Goal: Task Accomplishment & Management: Complete application form

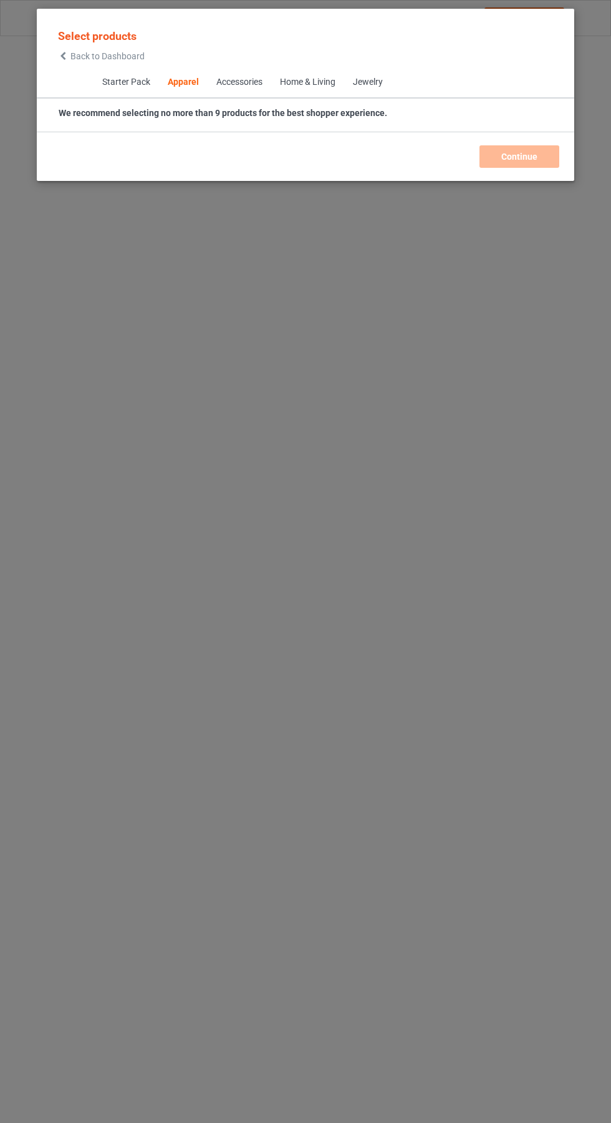
click at [63, 56] on icon at bounding box center [63, 56] width 11 height 9
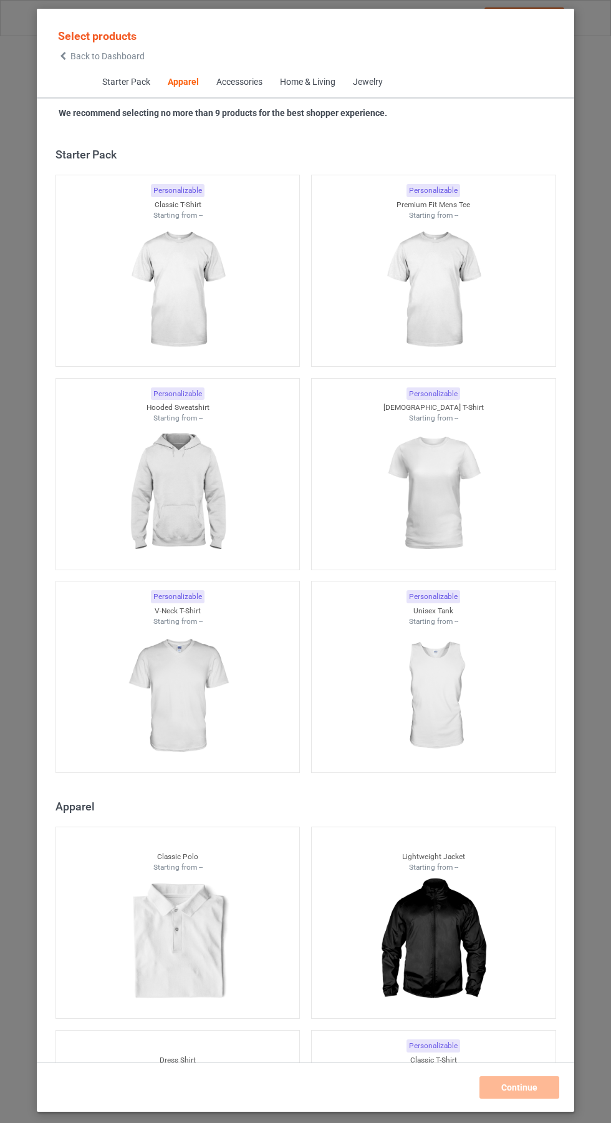
scroll to position [667, 0]
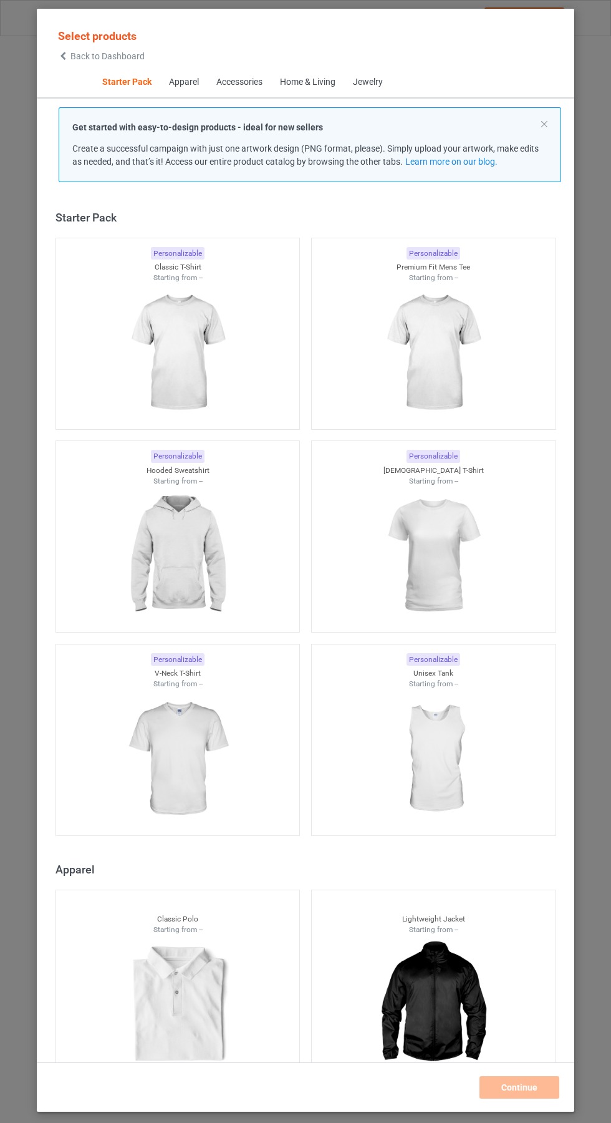
click at [201, 339] on img at bounding box center [178, 353] width 112 height 140
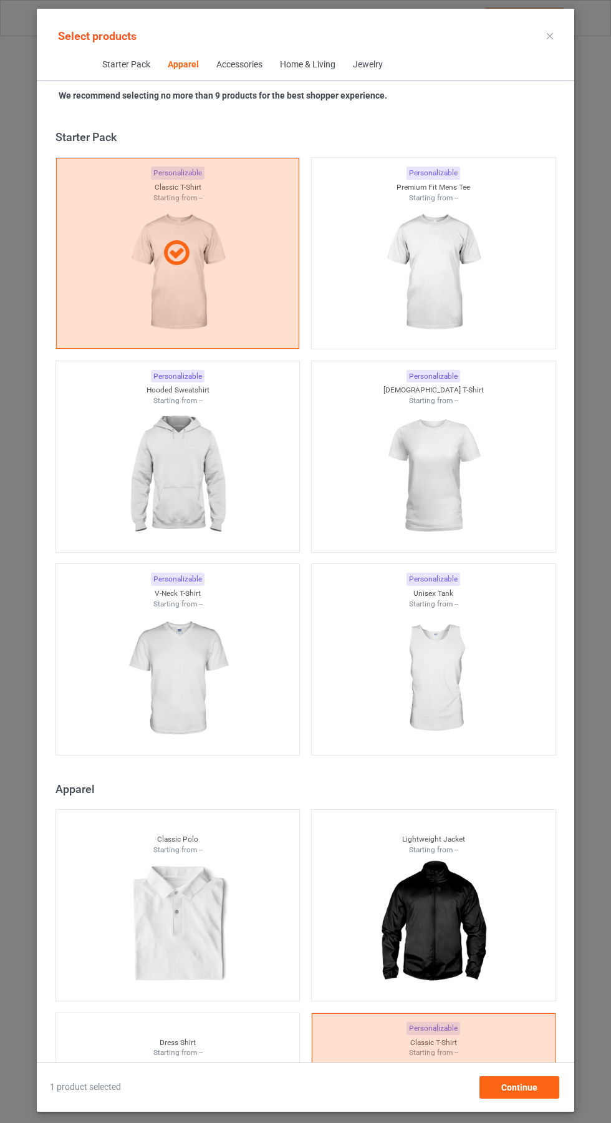
click at [463, 223] on img at bounding box center [433, 273] width 112 height 140
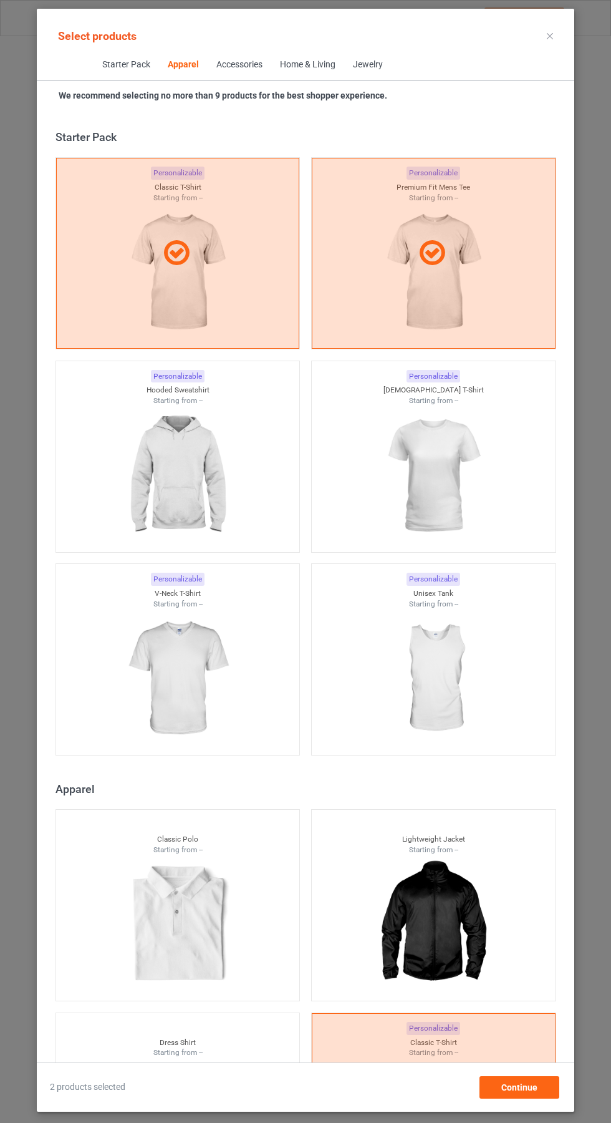
click at [452, 460] on img at bounding box center [433, 476] width 112 height 140
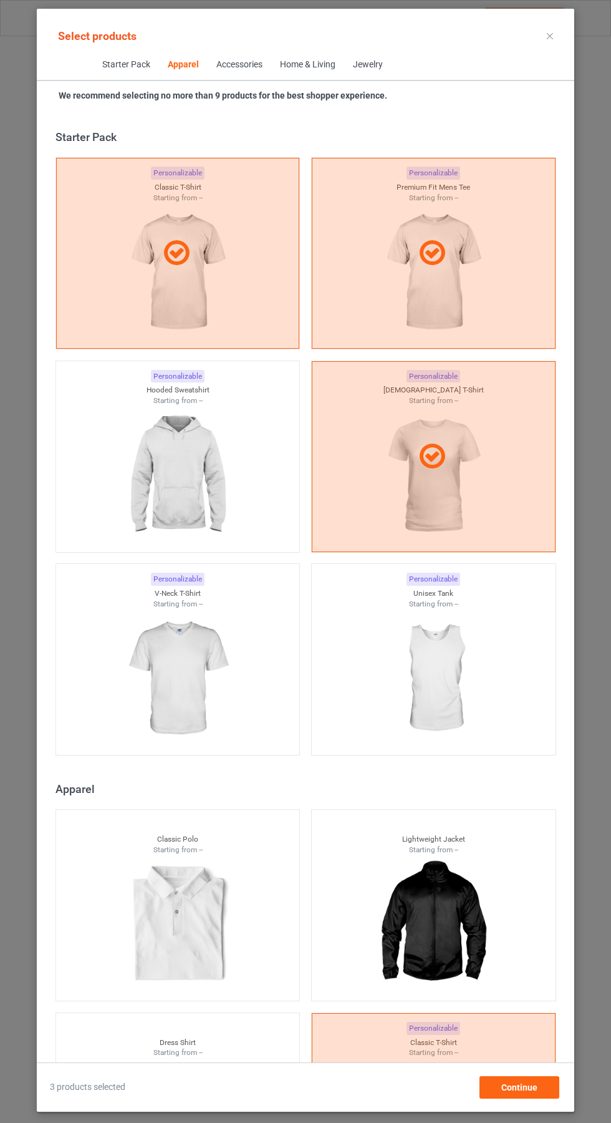
click at [150, 492] on img at bounding box center [178, 476] width 112 height 140
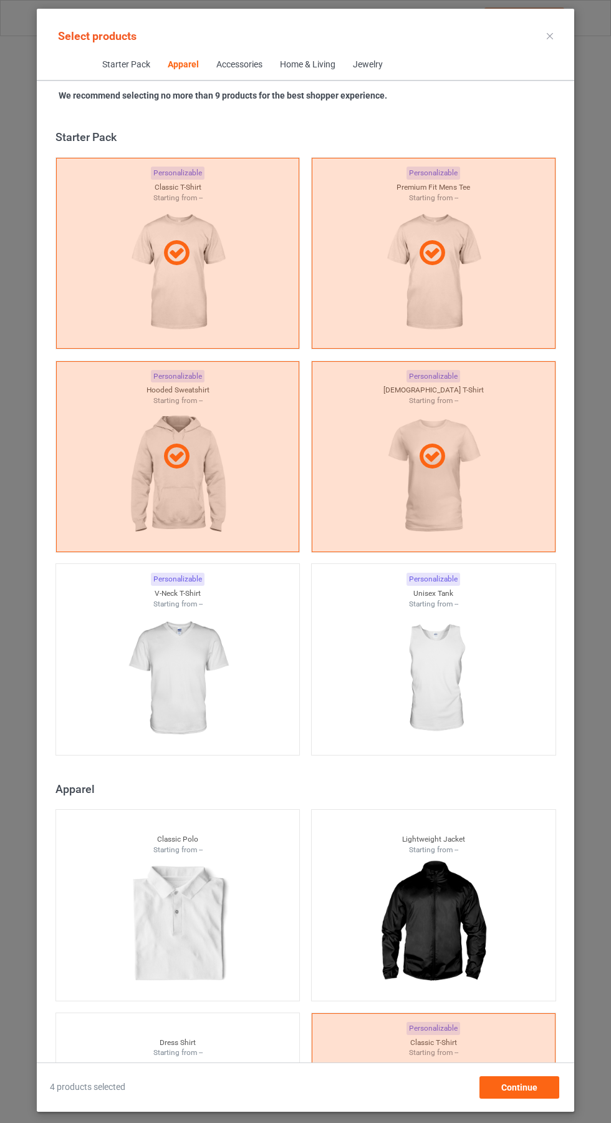
click at [195, 674] on img at bounding box center [178, 679] width 112 height 140
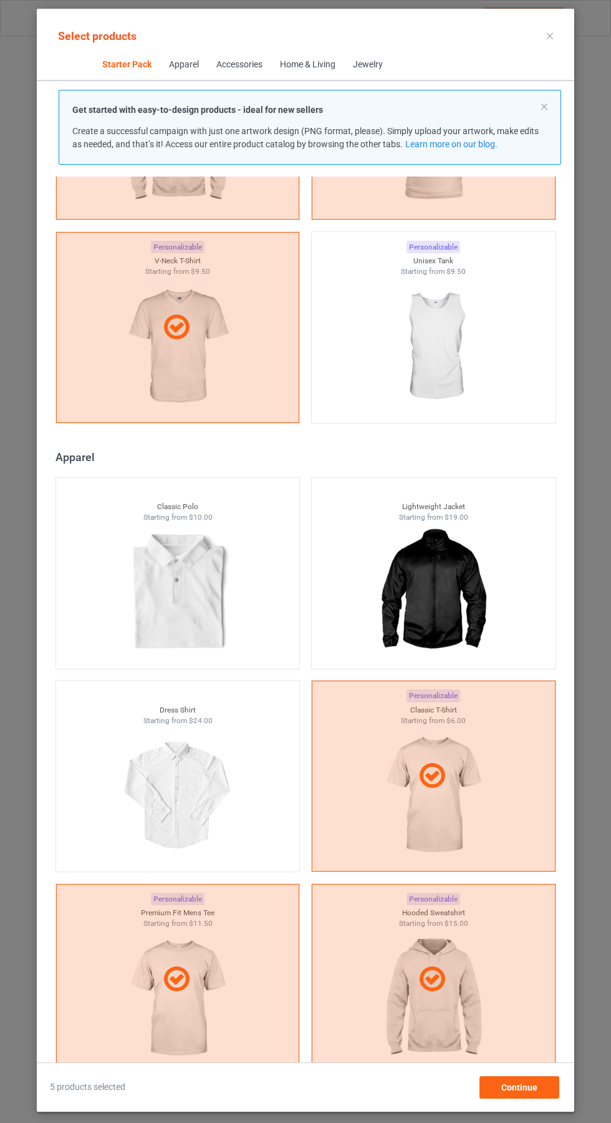
scroll to position [395, 0]
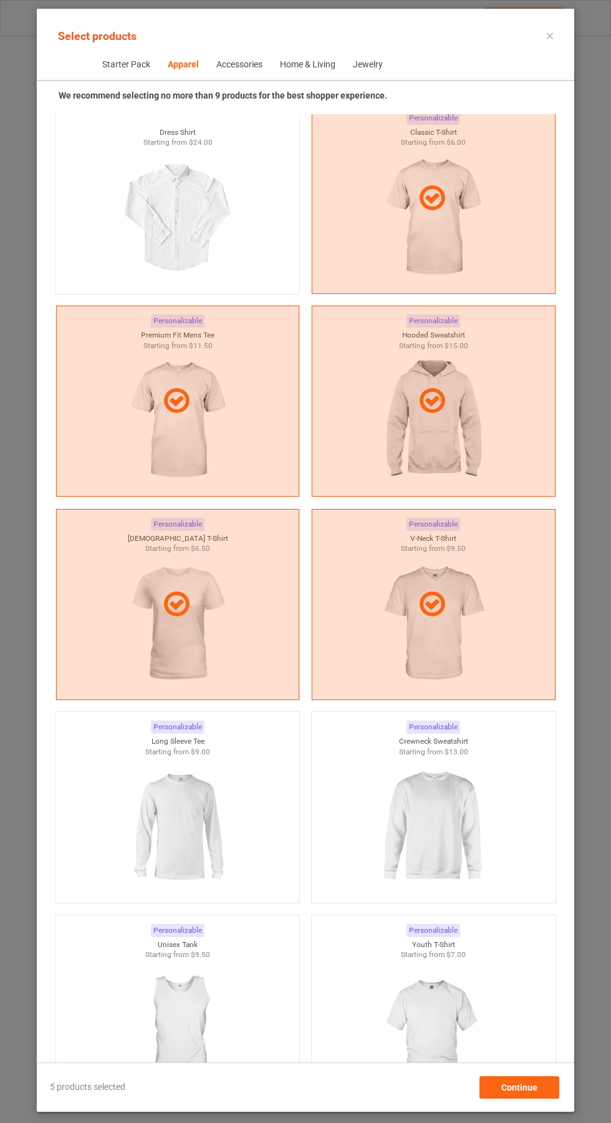
scroll to position [913, 0]
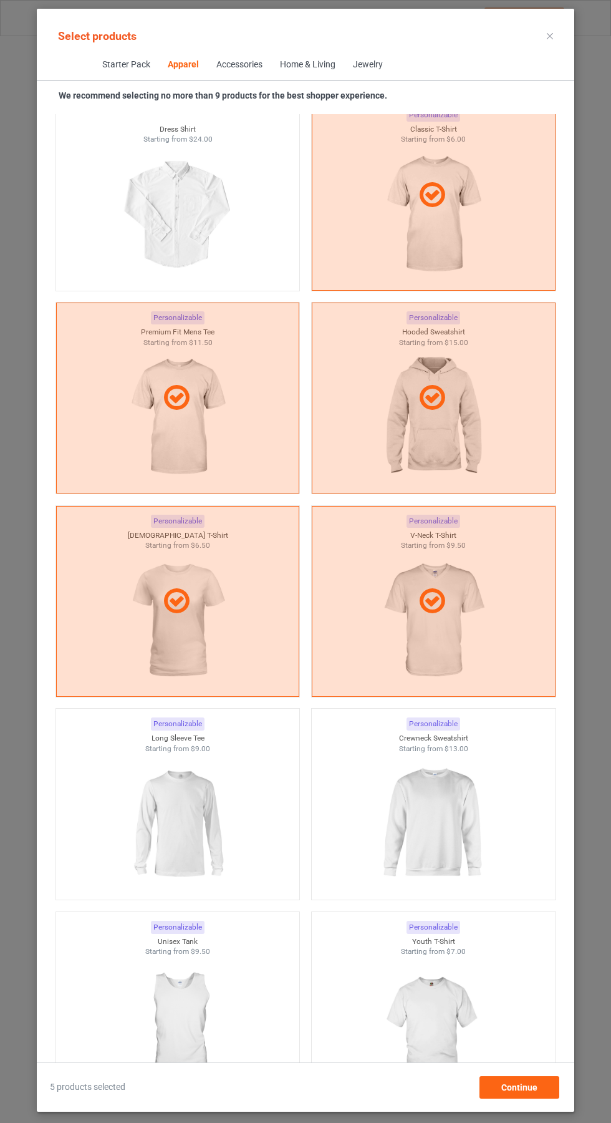
click at [465, 808] on img at bounding box center [433, 824] width 112 height 140
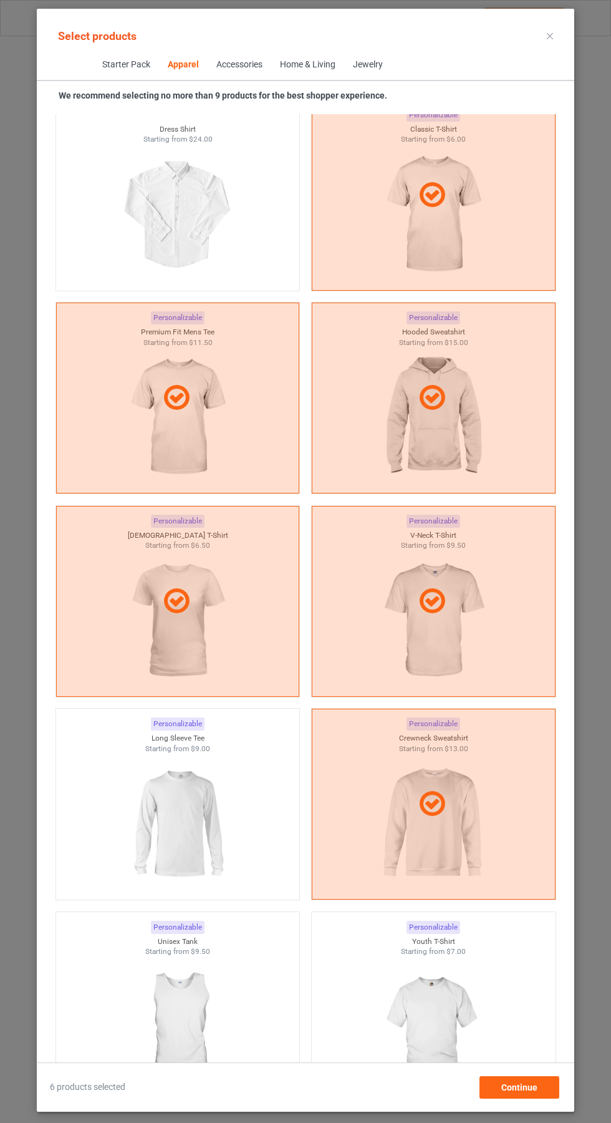
click at [189, 818] on img at bounding box center [178, 824] width 112 height 140
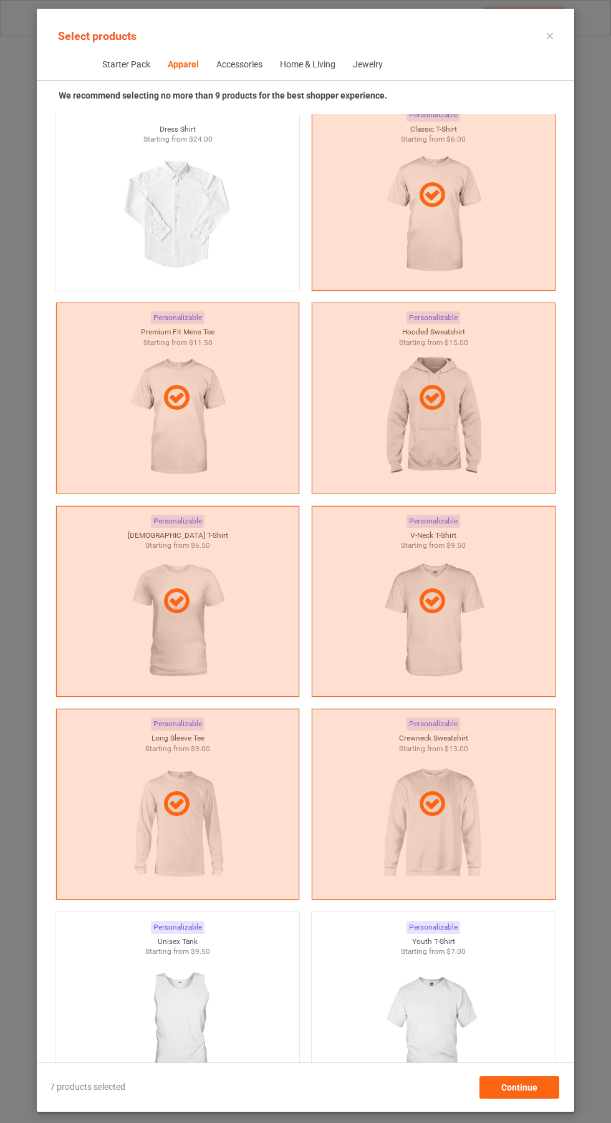
click at [550, 36] on icon at bounding box center [550, 36] width 6 height 6
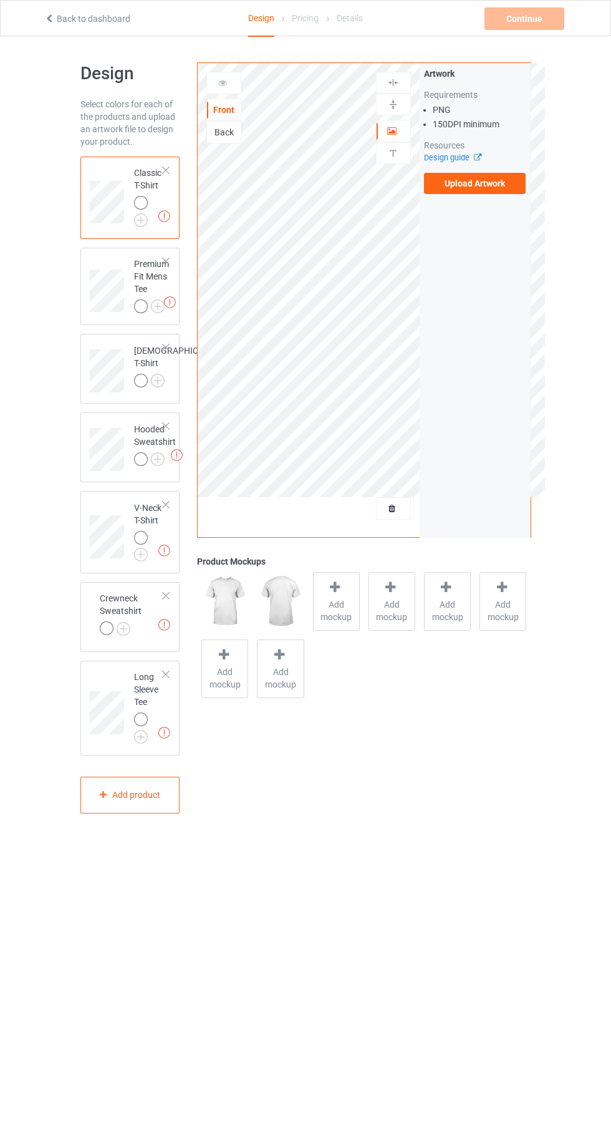
click at [140, 726] on div at bounding box center [141, 719] width 14 height 14
click at [0, 0] on img at bounding box center [0, 0] width 0 height 0
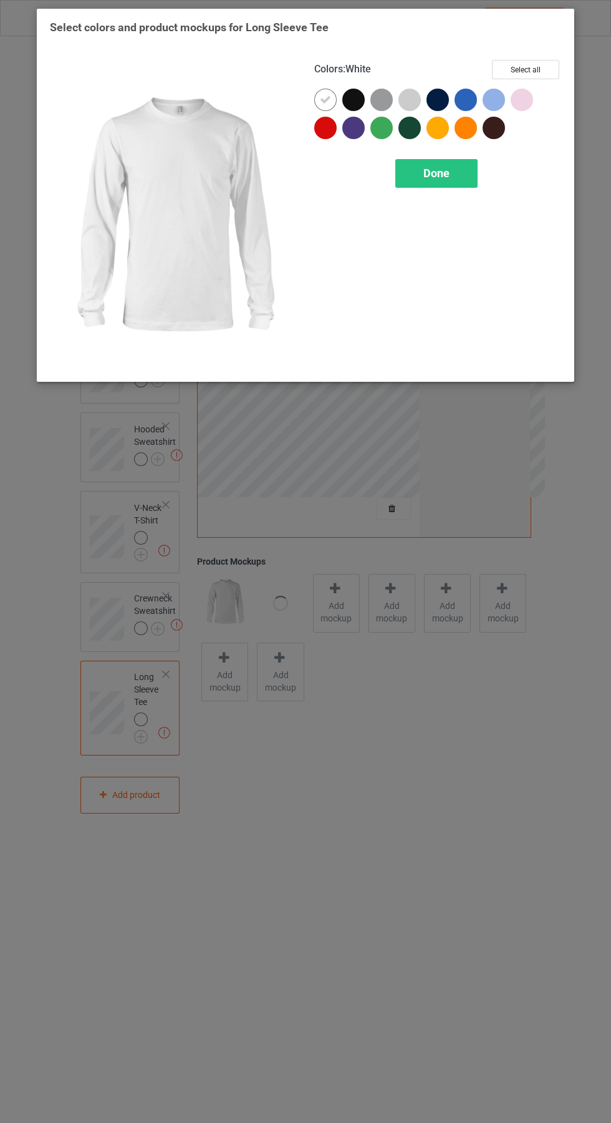
click at [328, 120] on div at bounding box center [325, 128] width 22 height 22
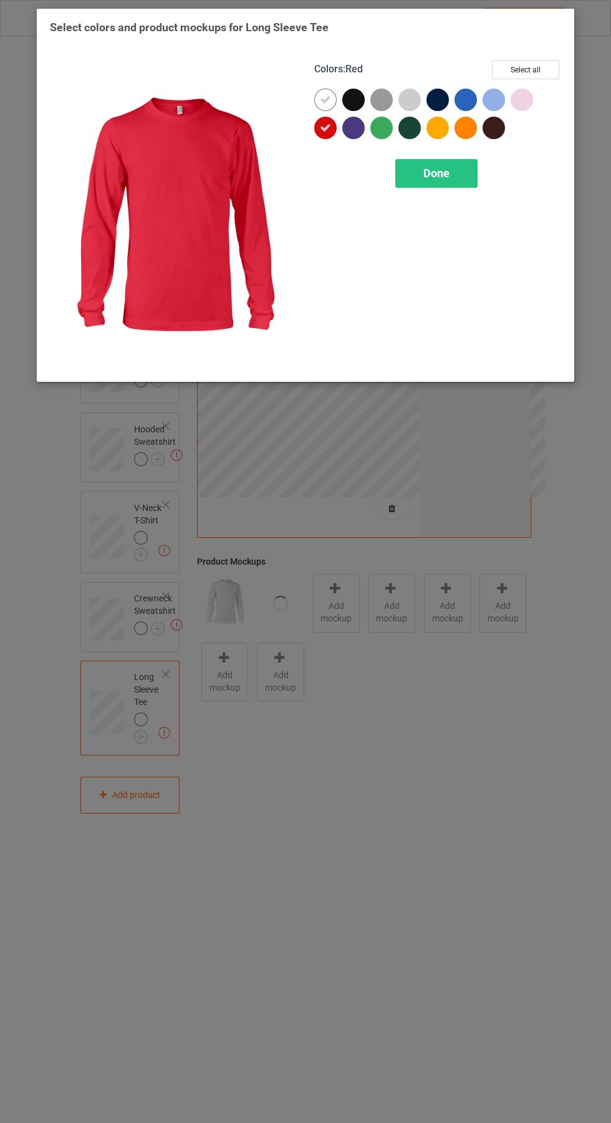
click at [317, 89] on div at bounding box center [328, 103] width 28 height 28
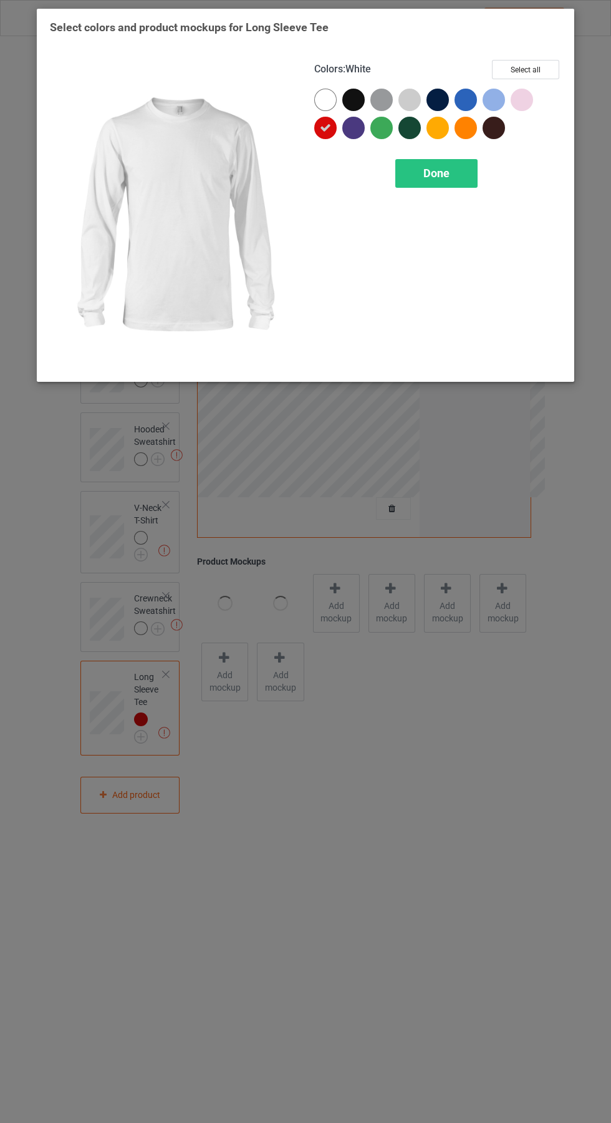
click at [463, 167] on div "Done" at bounding box center [436, 173] width 82 height 29
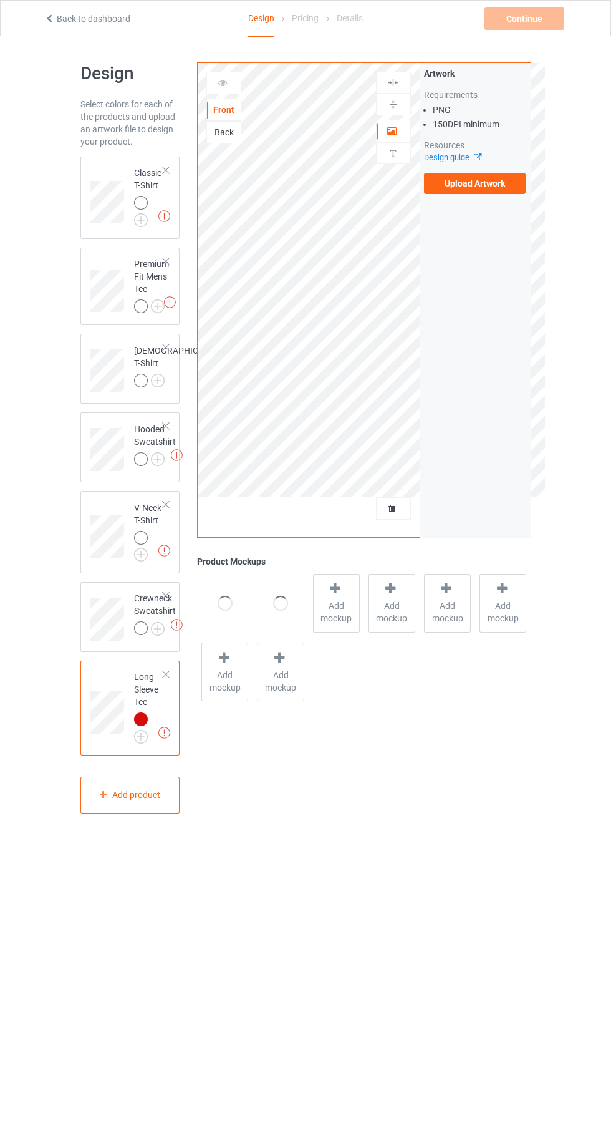
click at [0, 0] on img at bounding box center [0, 0] width 0 height 0
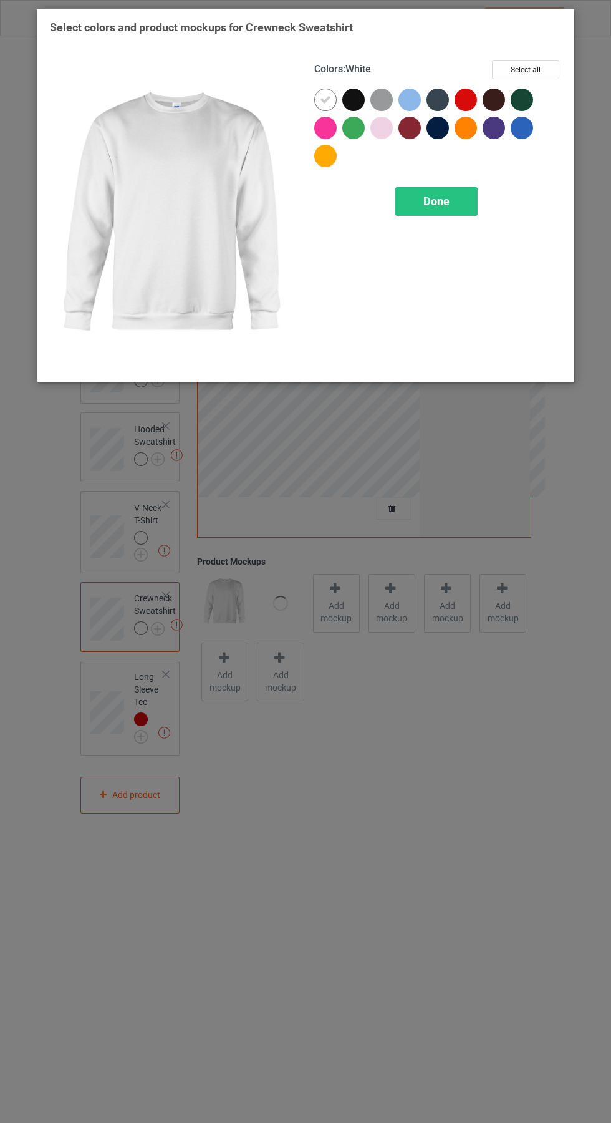
click at [472, 90] on div at bounding box center [469, 103] width 28 height 28
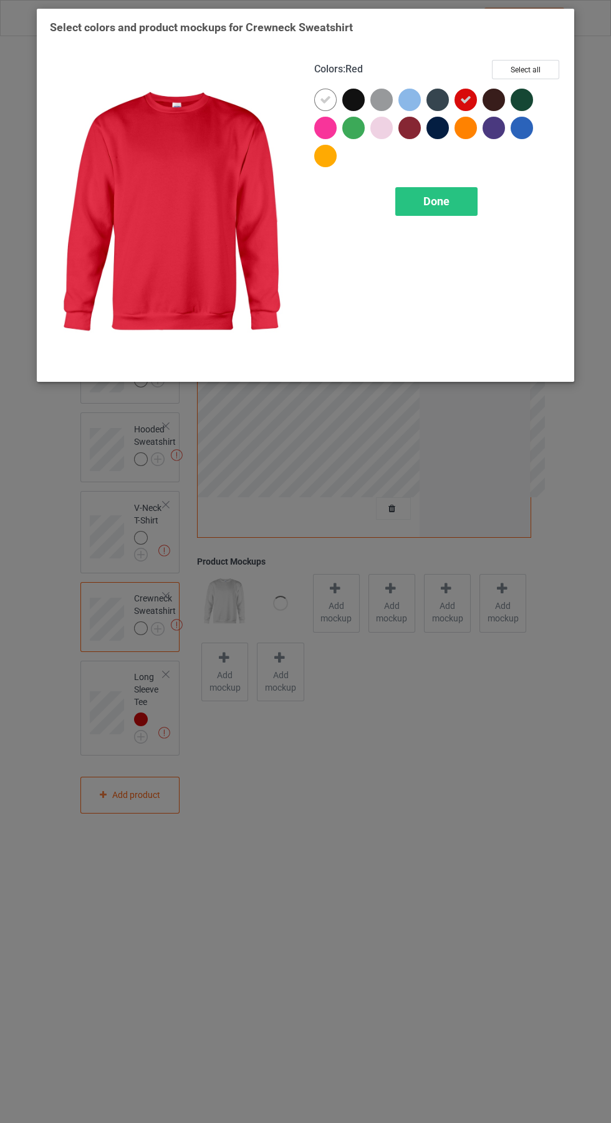
click at [326, 99] on icon at bounding box center [325, 99] width 11 height 11
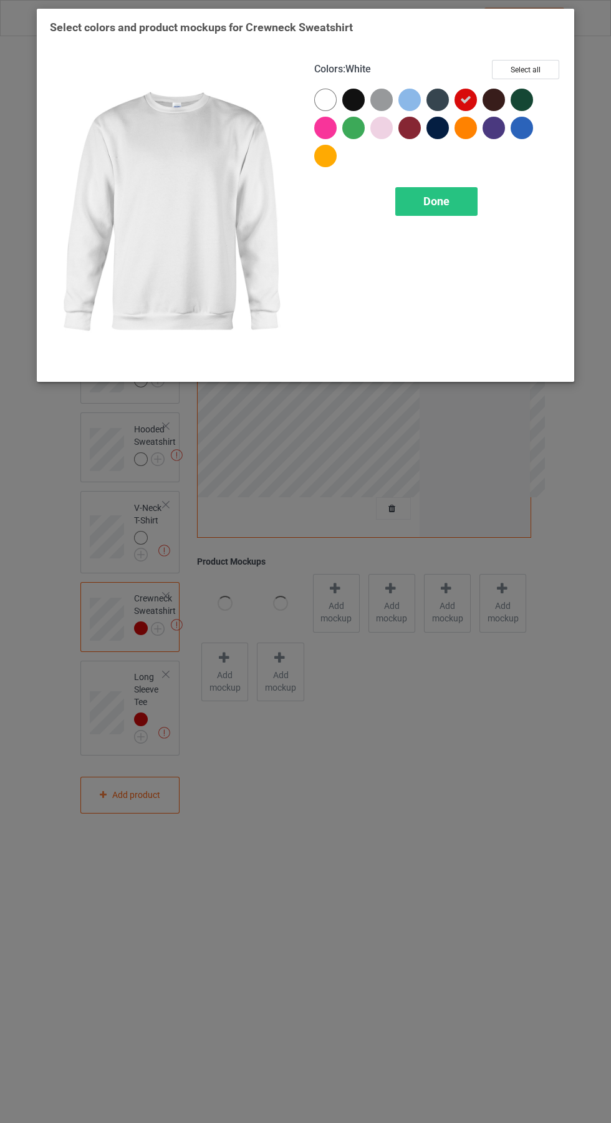
click at [469, 187] on div "Done" at bounding box center [436, 201] width 82 height 29
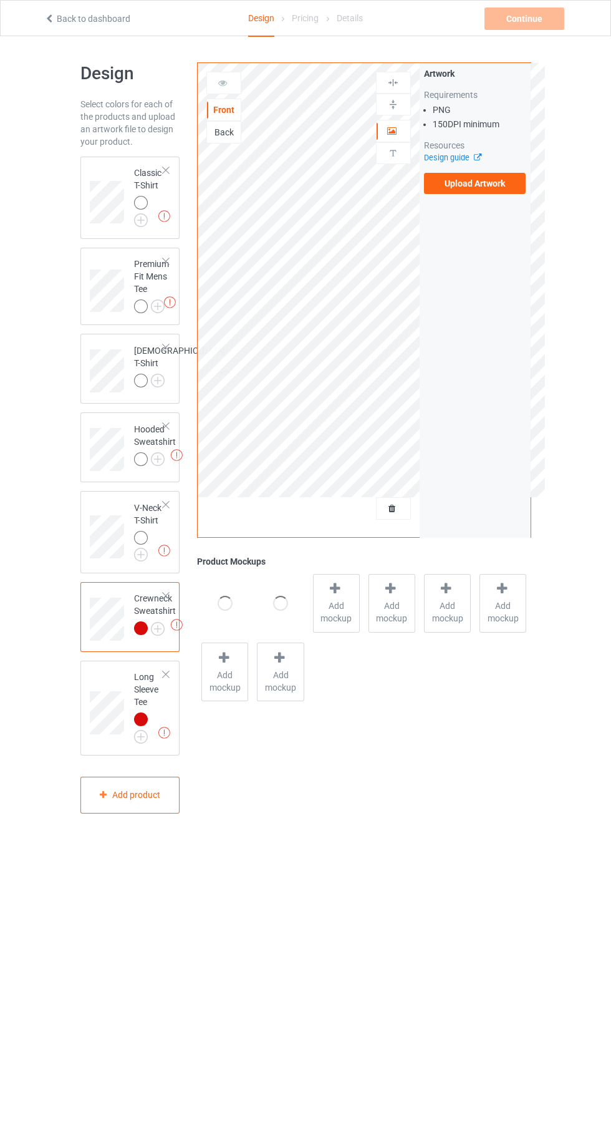
click at [0, 0] on img at bounding box center [0, 0] width 0 height 0
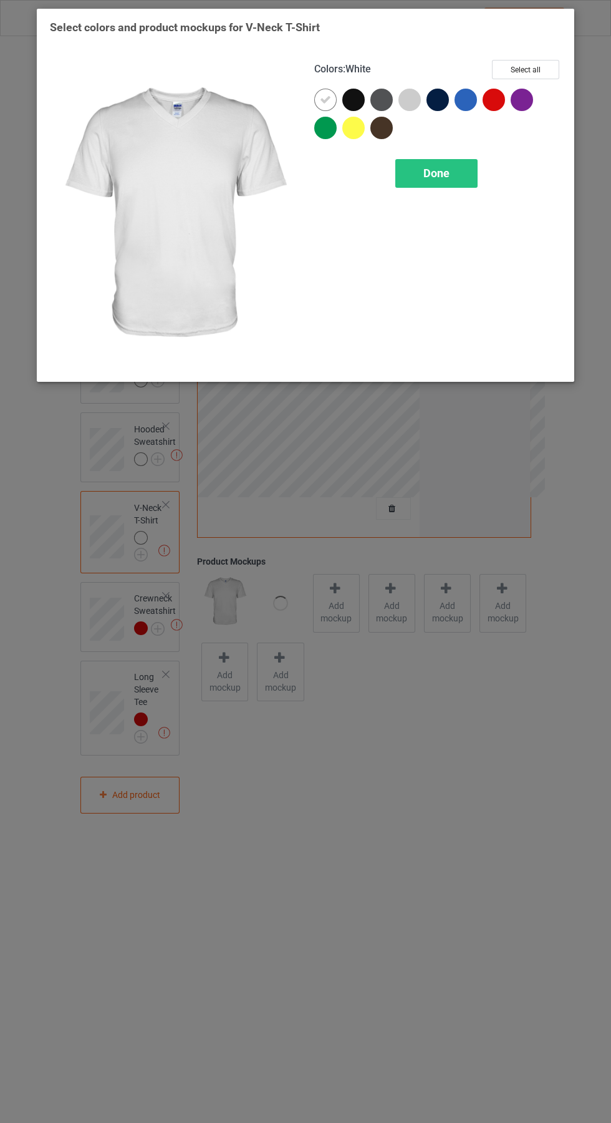
click at [505, 95] on div at bounding box center [497, 103] width 28 height 28
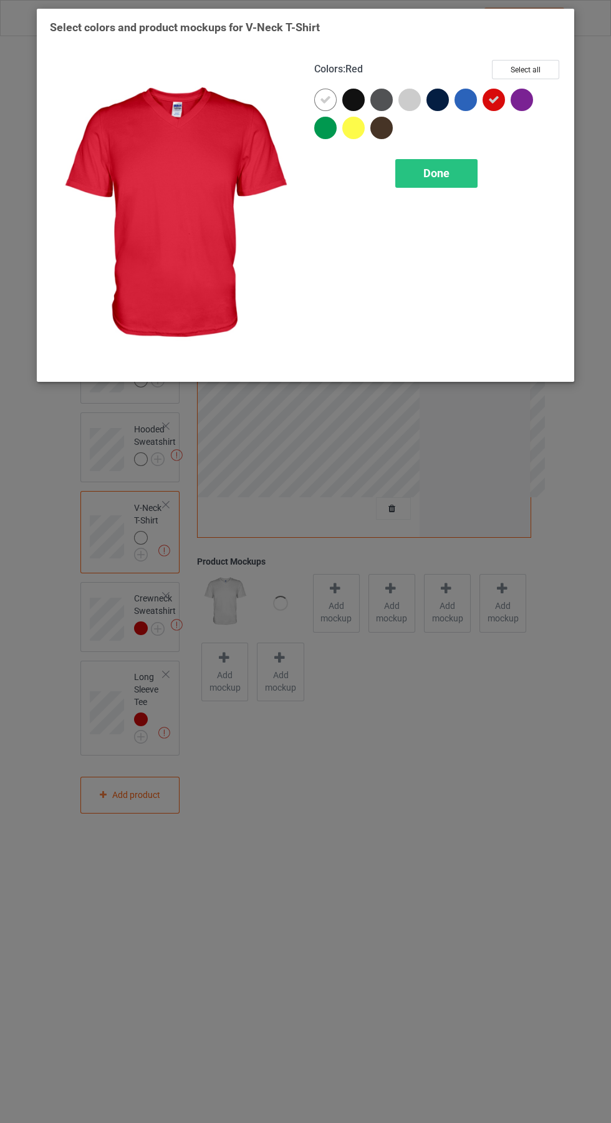
click at [329, 93] on div at bounding box center [325, 100] width 22 height 22
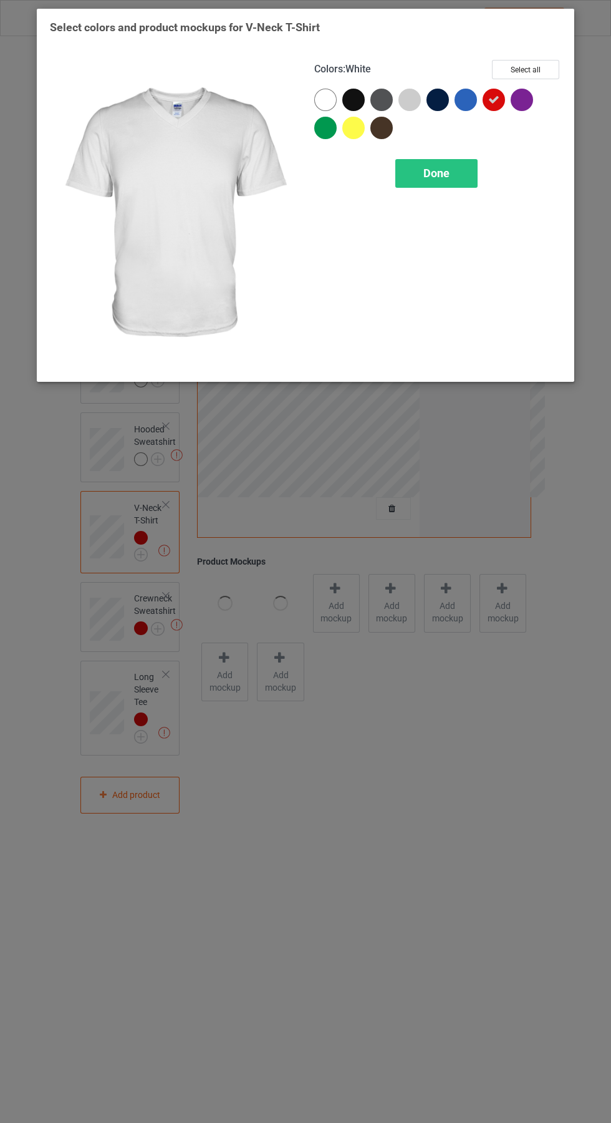
click at [439, 174] on span "Done" at bounding box center [437, 173] width 26 height 13
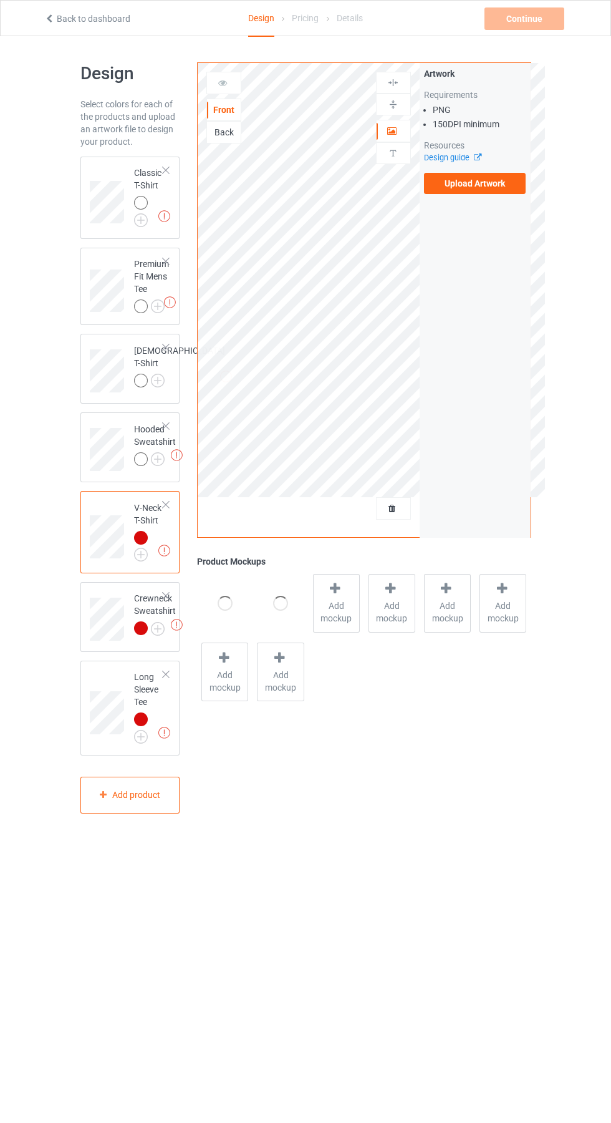
click at [0, 0] on img at bounding box center [0, 0] width 0 height 0
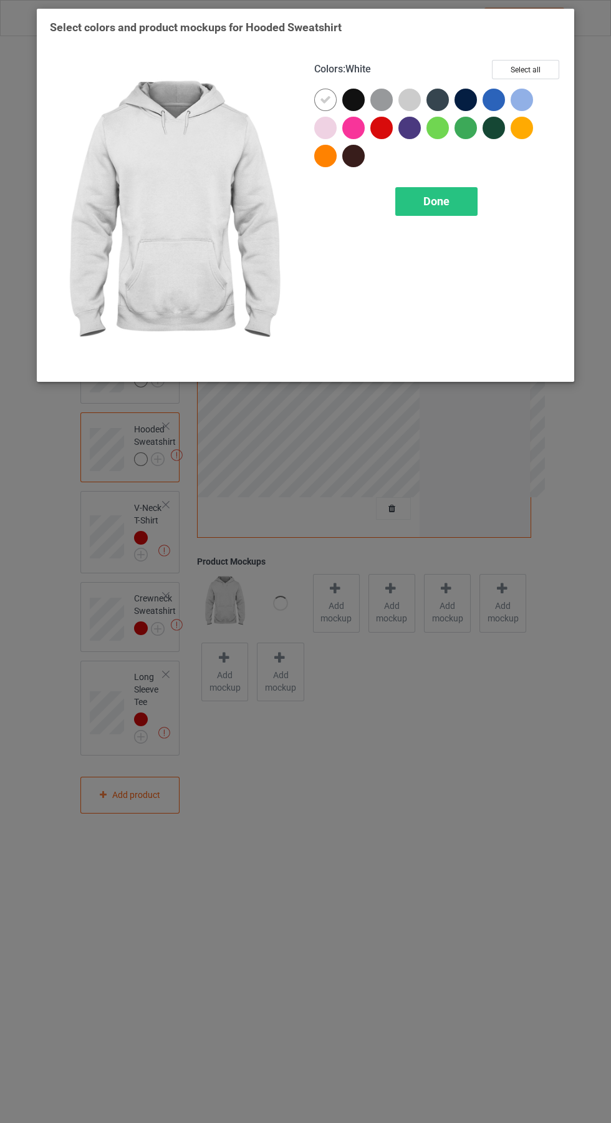
click at [380, 127] on div at bounding box center [382, 128] width 22 height 22
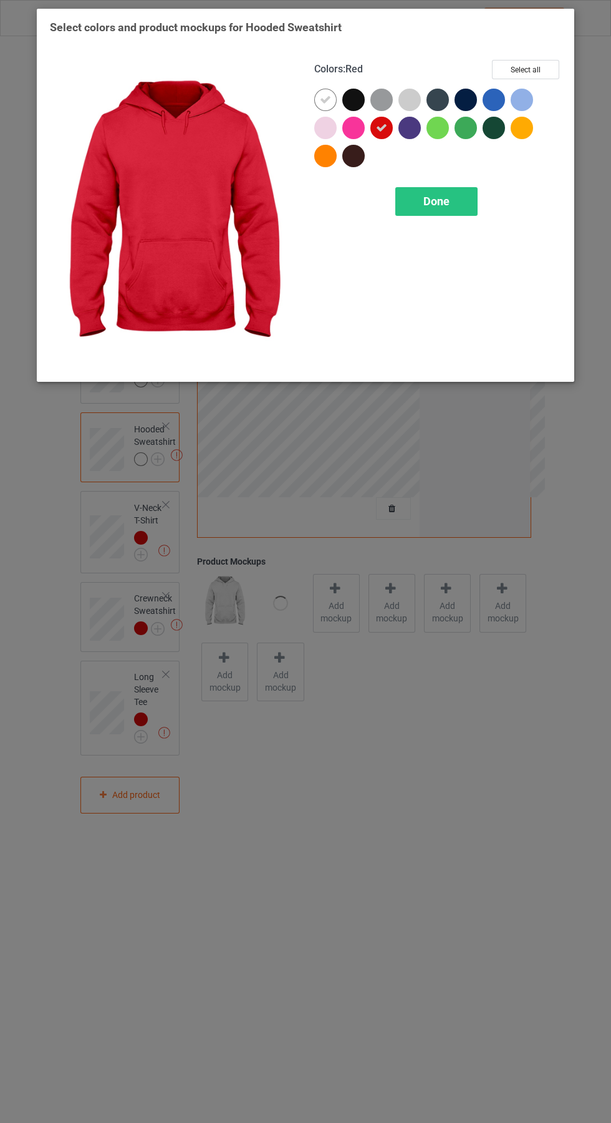
click at [326, 99] on icon at bounding box center [325, 99] width 11 height 11
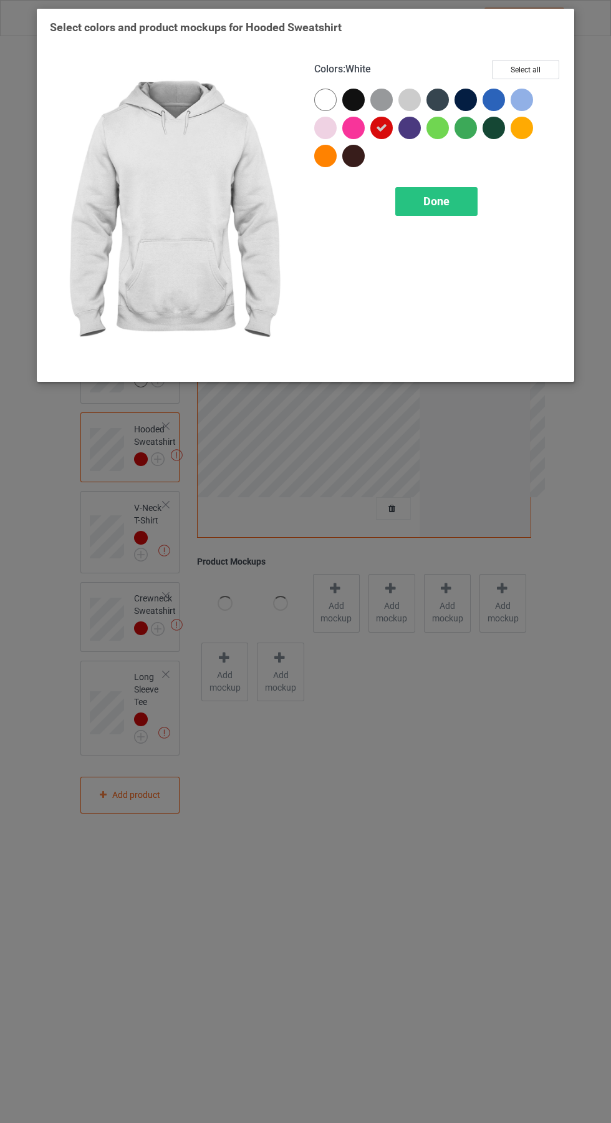
click at [458, 213] on div "Done" at bounding box center [436, 201] width 82 height 29
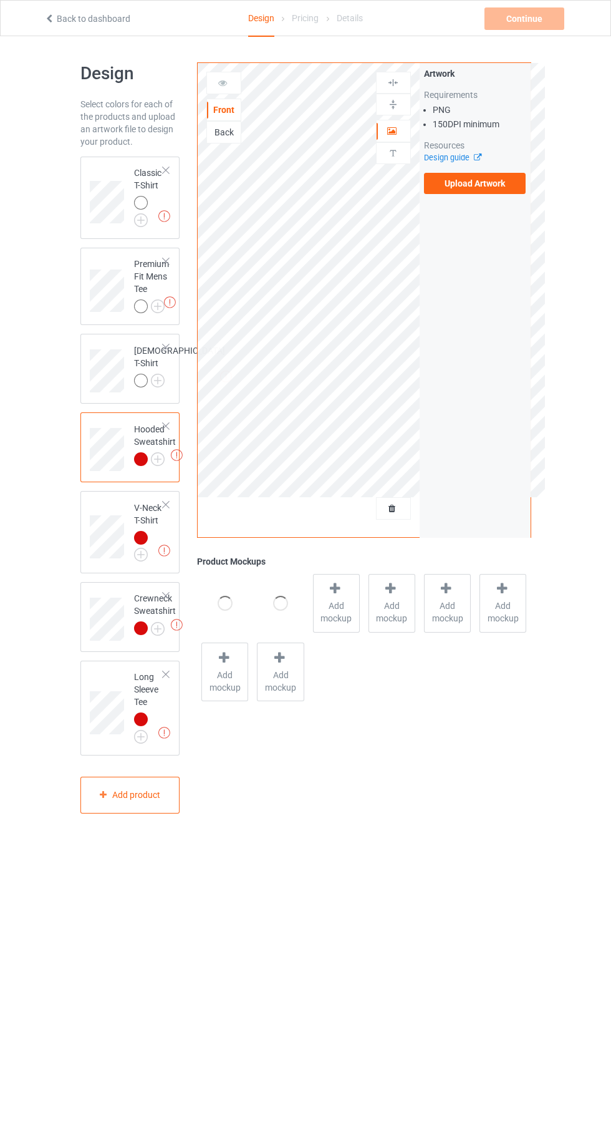
click at [0, 0] on img at bounding box center [0, 0] width 0 height 0
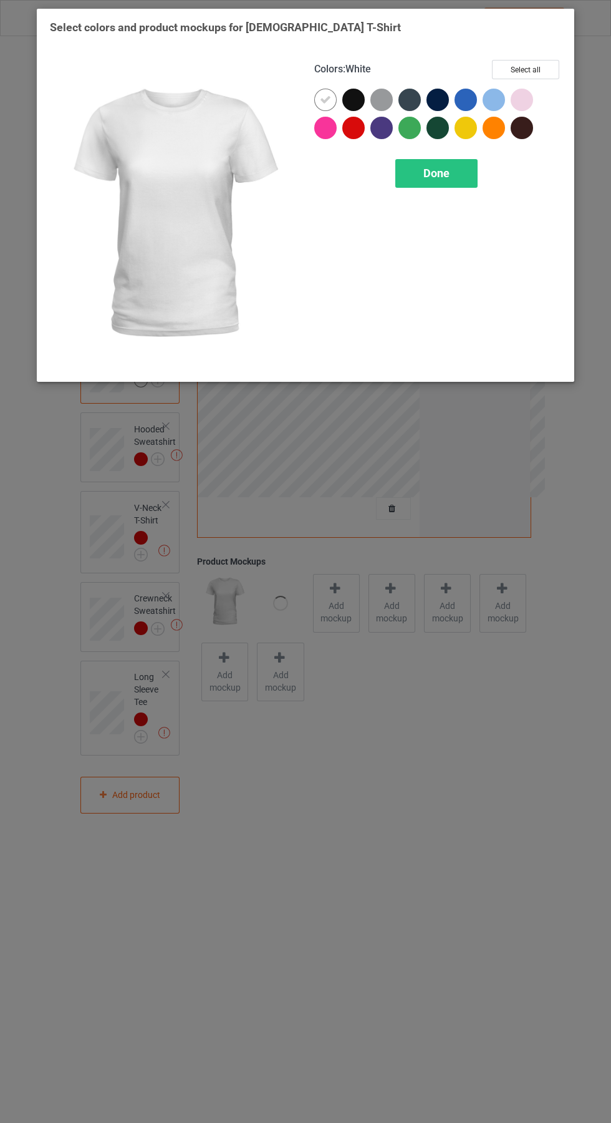
click at [357, 128] on div at bounding box center [353, 128] width 22 height 22
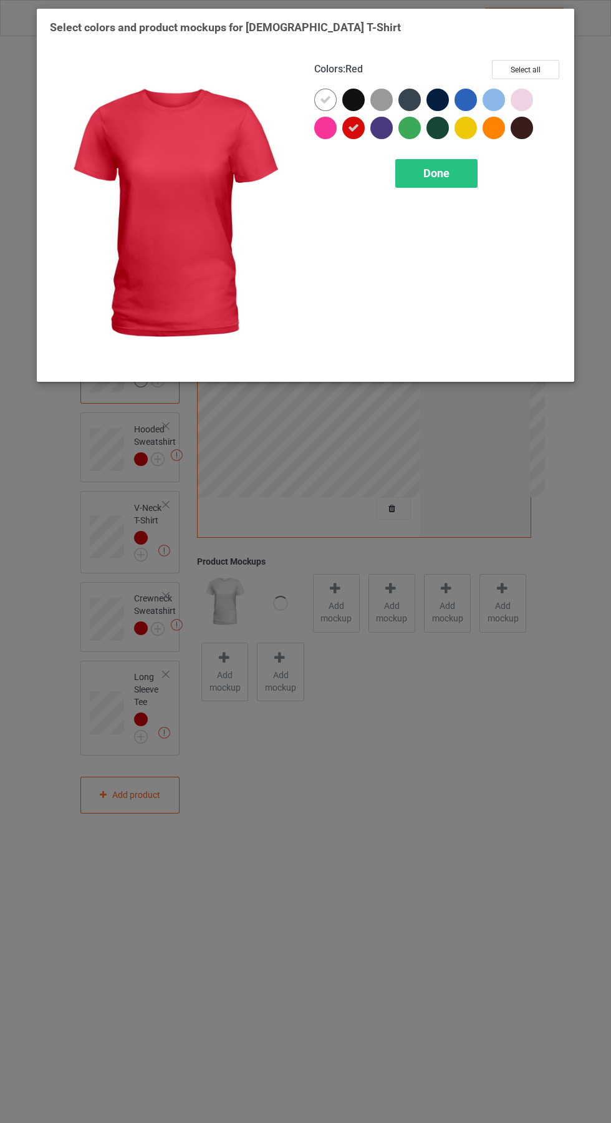
click at [326, 99] on icon at bounding box center [325, 99] width 11 height 11
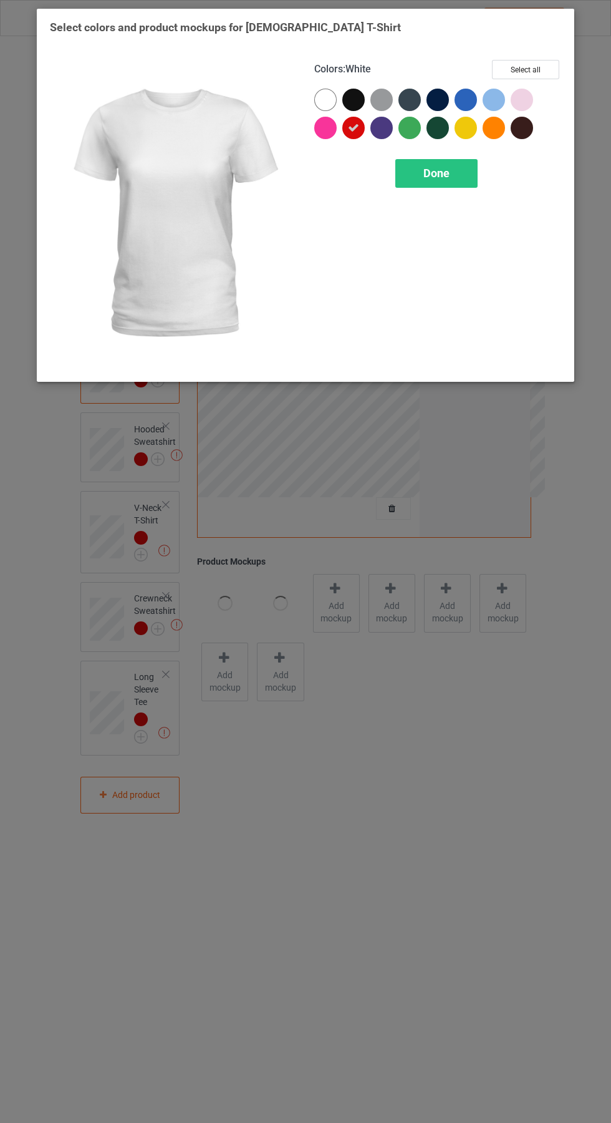
click at [452, 183] on div "Done" at bounding box center [436, 173] width 82 height 29
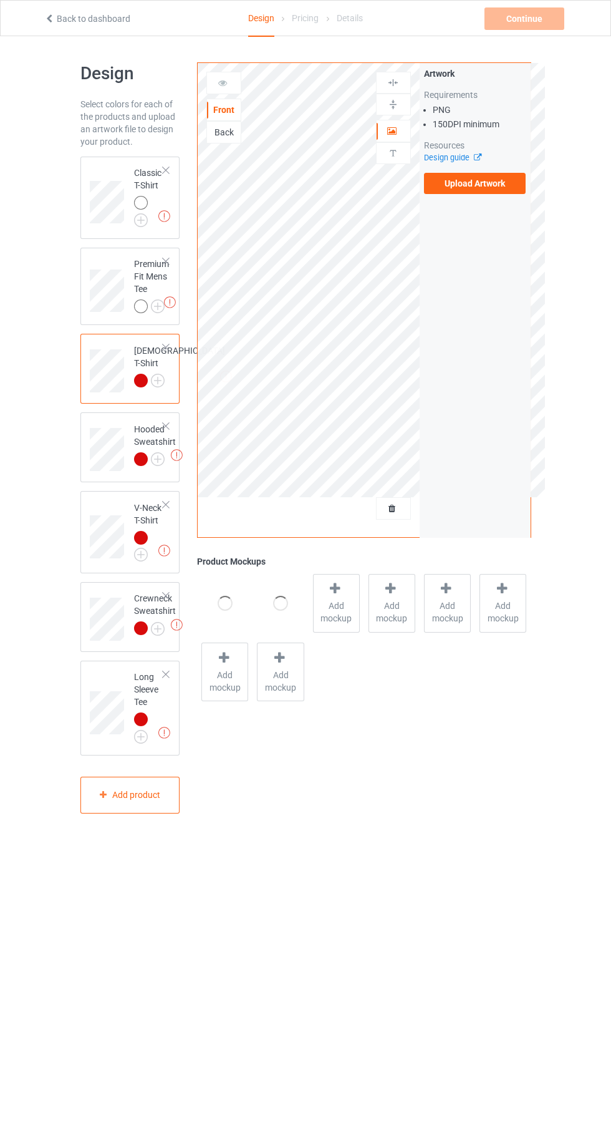
click at [0, 0] on img at bounding box center [0, 0] width 0 height 0
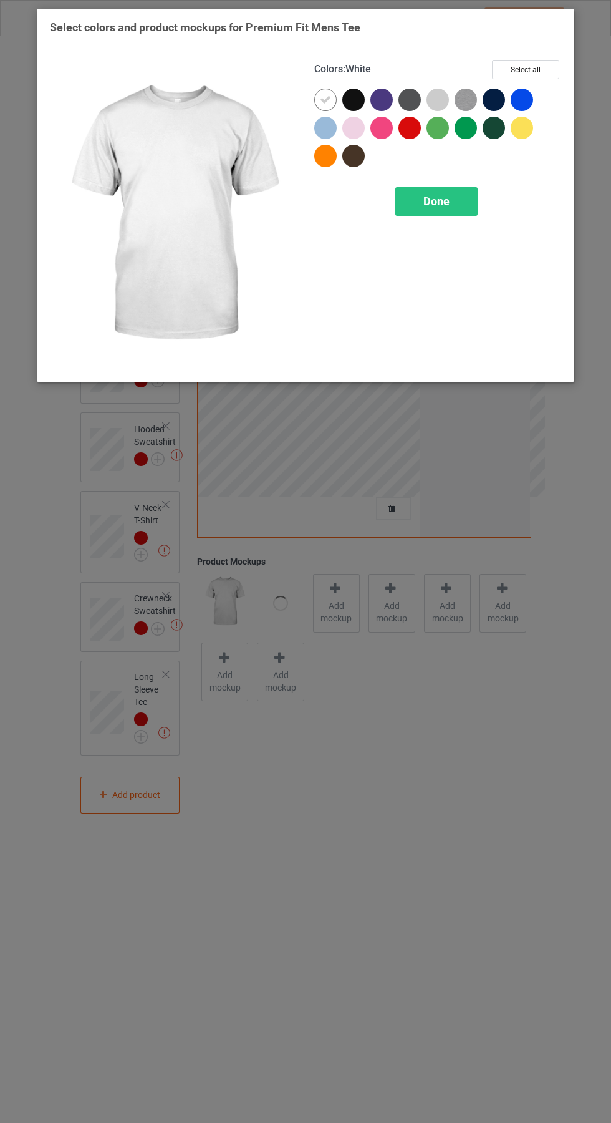
click at [414, 127] on div at bounding box center [410, 128] width 22 height 22
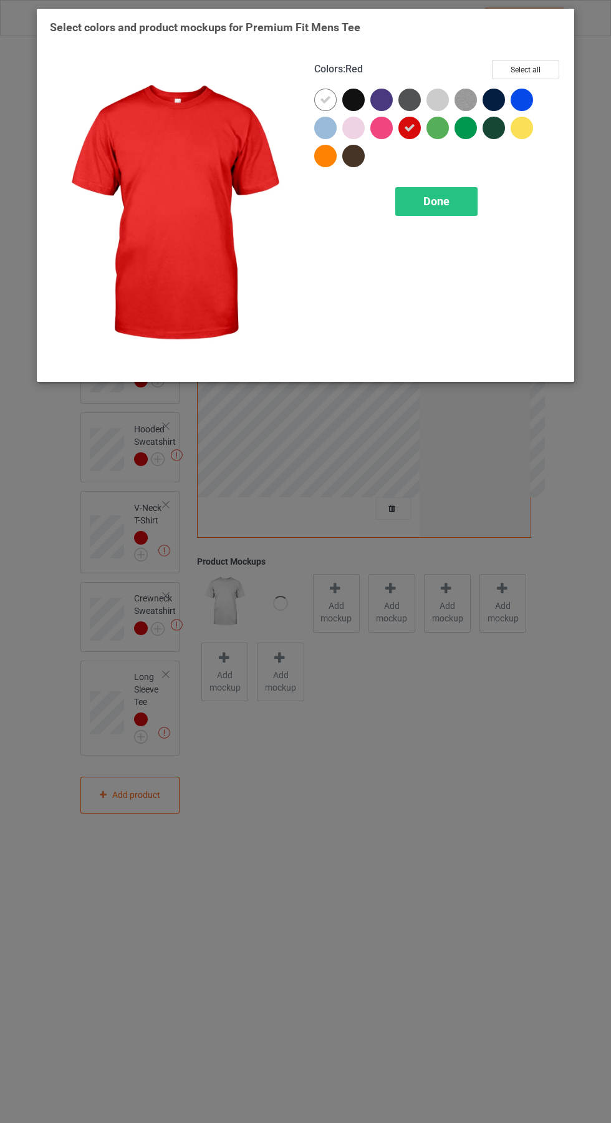
click at [326, 90] on div at bounding box center [325, 100] width 22 height 22
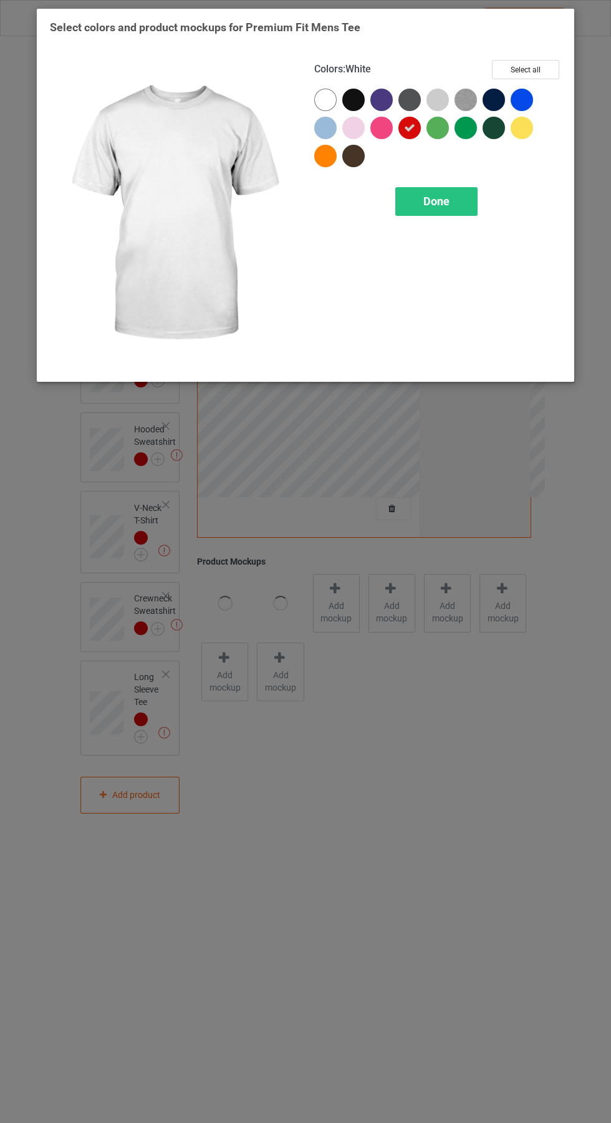
click at [468, 205] on div "Done" at bounding box center [436, 201] width 82 height 29
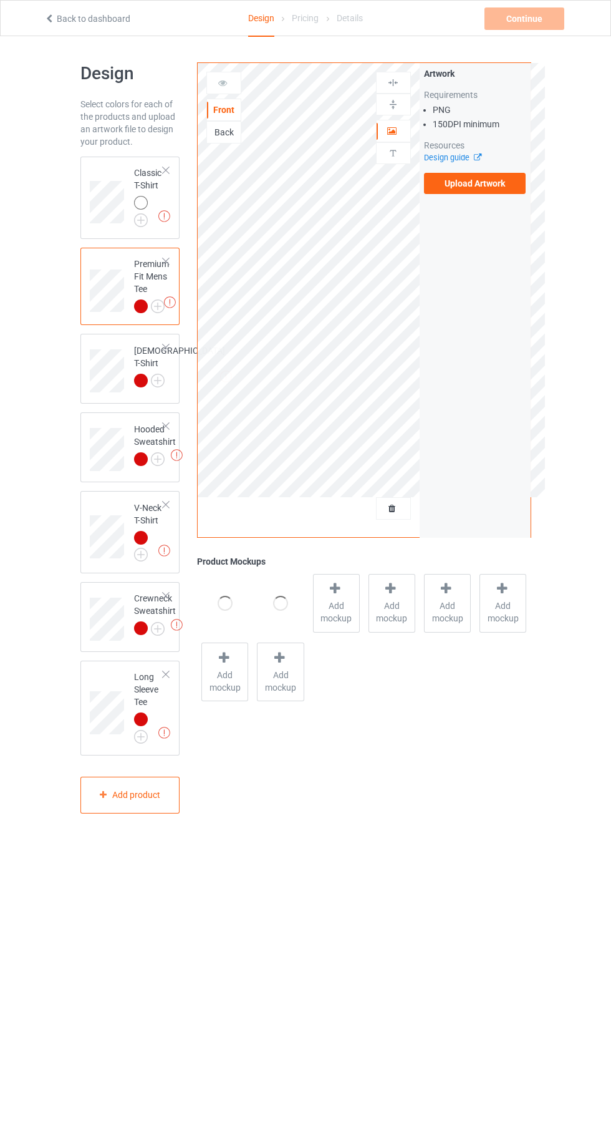
click at [0, 0] on img at bounding box center [0, 0] width 0 height 0
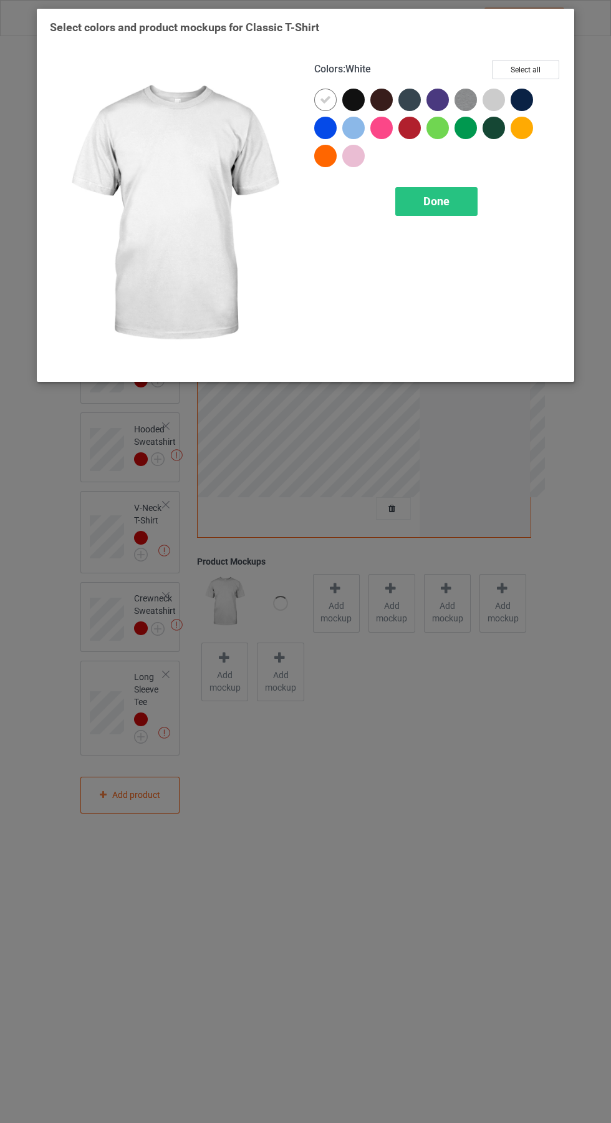
click at [410, 131] on div at bounding box center [410, 128] width 22 height 22
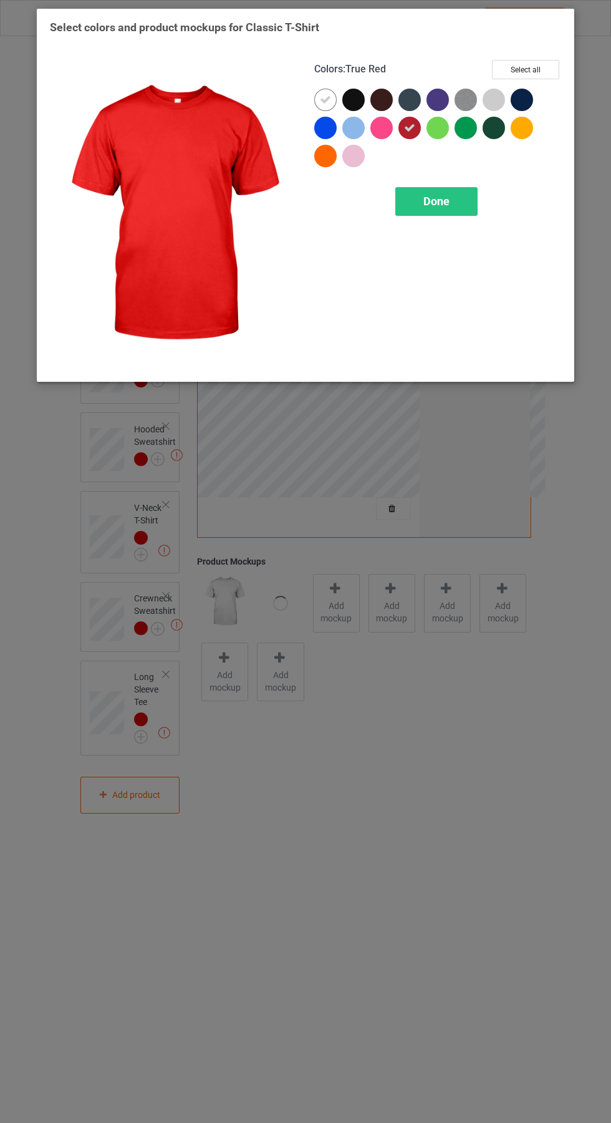
click at [326, 99] on icon at bounding box center [325, 99] width 11 height 11
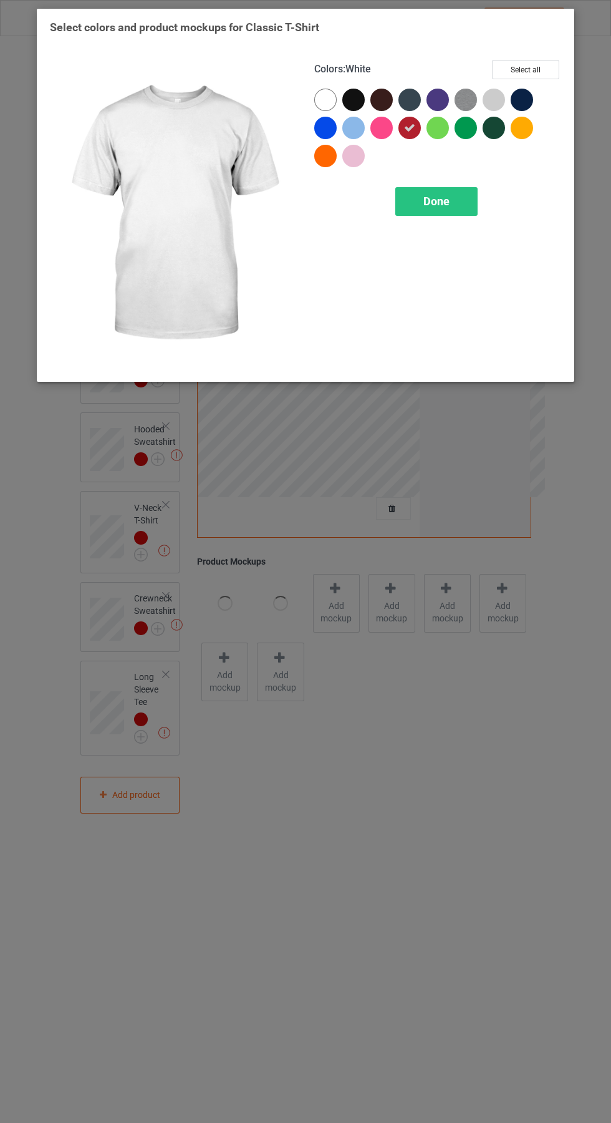
click at [450, 208] on div "Done" at bounding box center [436, 201] width 82 height 29
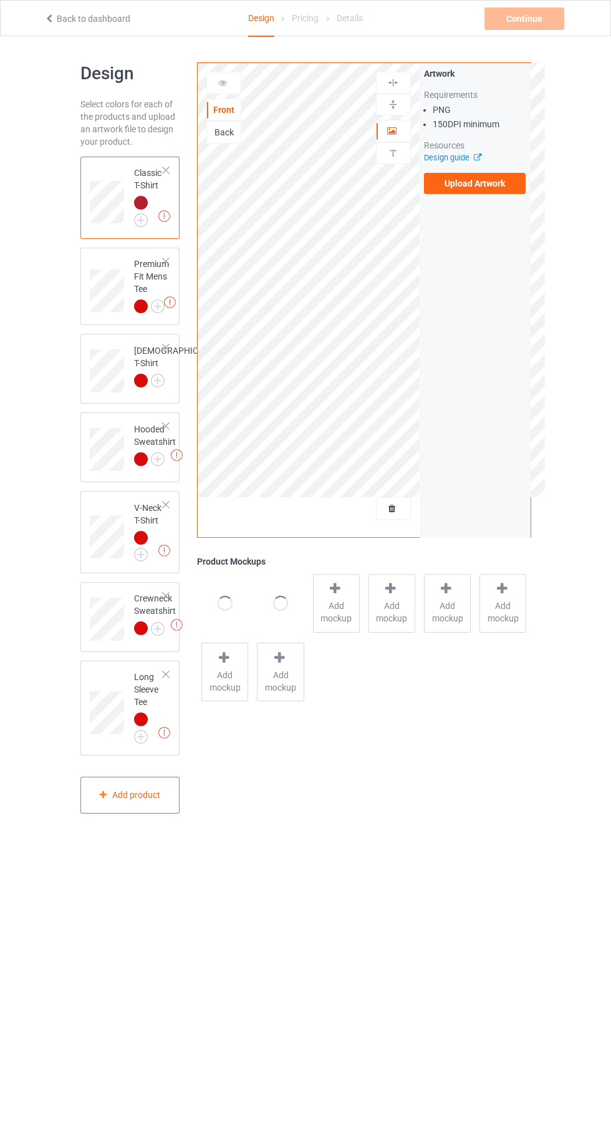
click at [500, 186] on label "Upload Artwork" at bounding box center [475, 183] width 102 height 21
click at [0, 0] on input "Upload Artwork" at bounding box center [0, 0] width 0 height 0
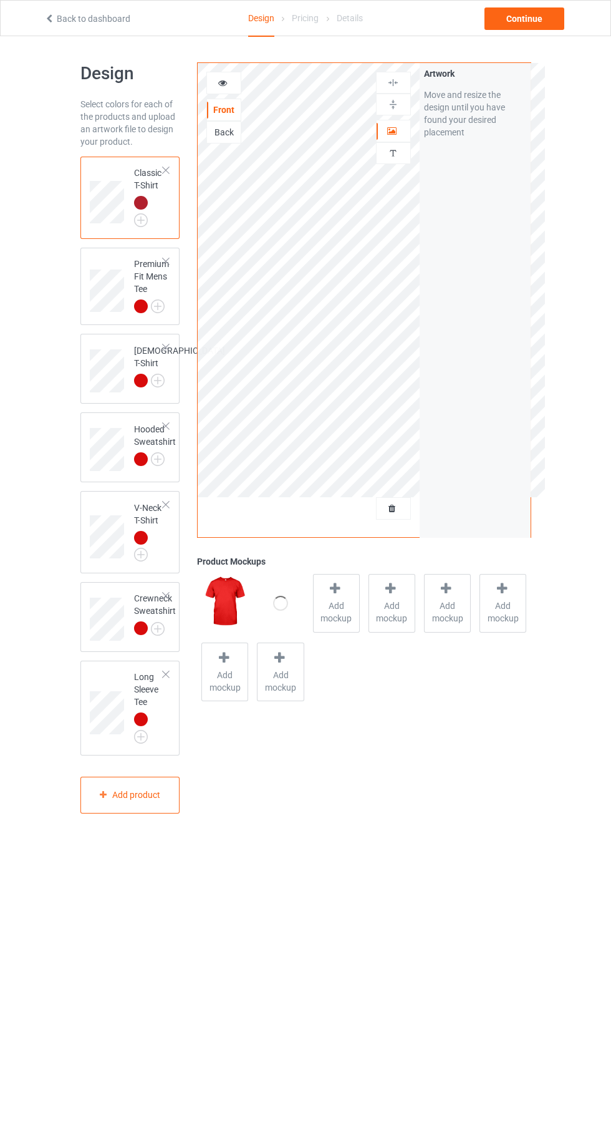
click at [231, 128] on div "Back" at bounding box center [224, 132] width 34 height 12
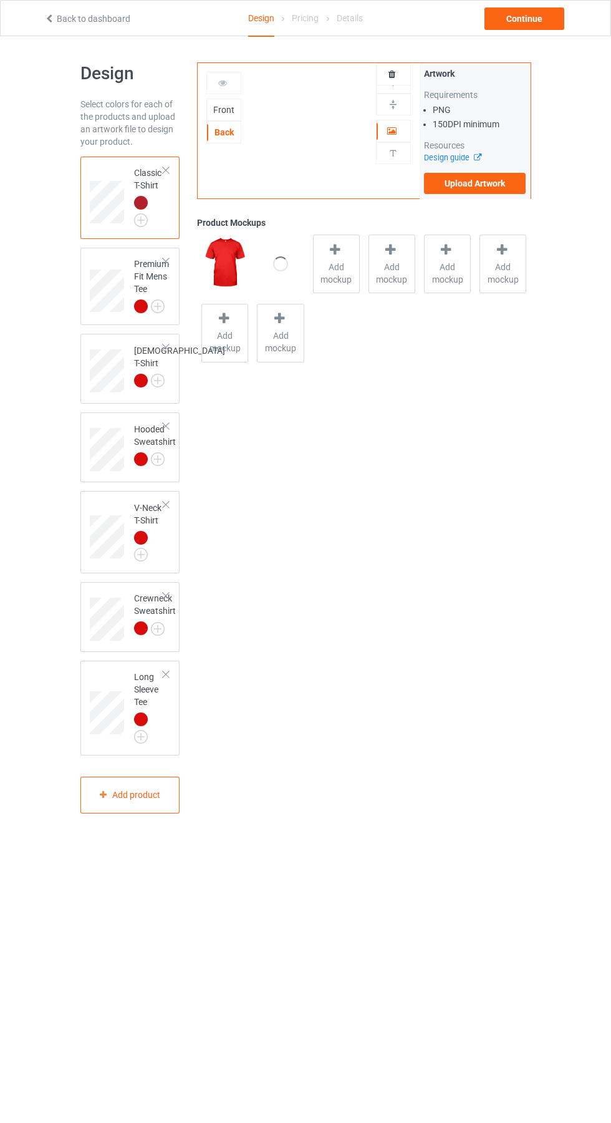
click at [477, 184] on label "Upload Artwork" at bounding box center [475, 183] width 102 height 21
click at [0, 0] on input "Upload Artwork" at bounding box center [0, 0] width 0 height 0
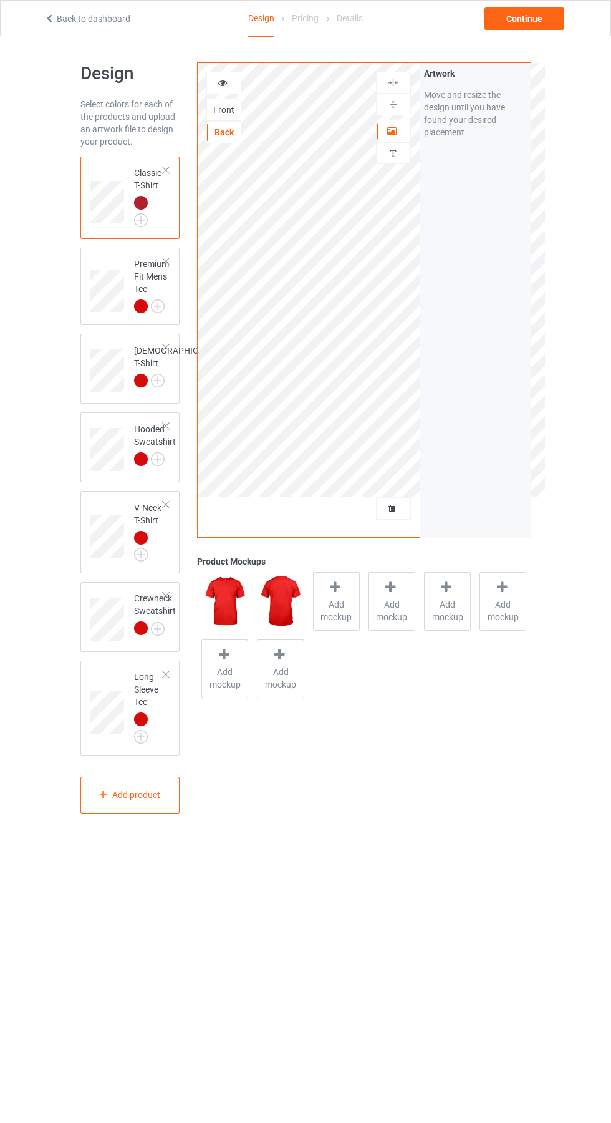
click at [336, 604] on span "Add mockup" at bounding box center [337, 610] width 46 height 25
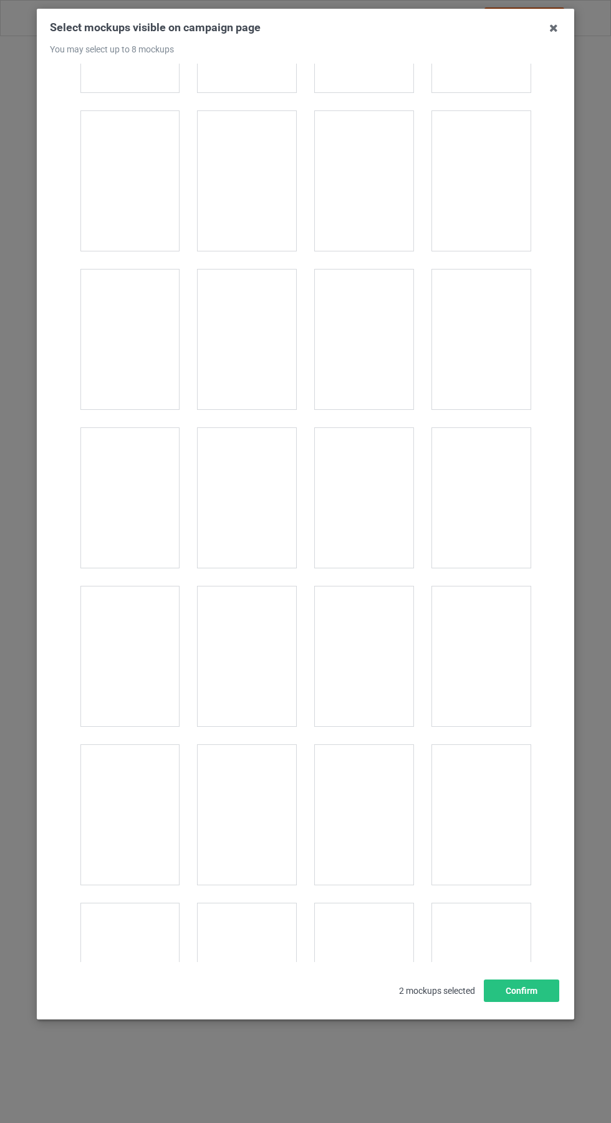
scroll to position [12099, 0]
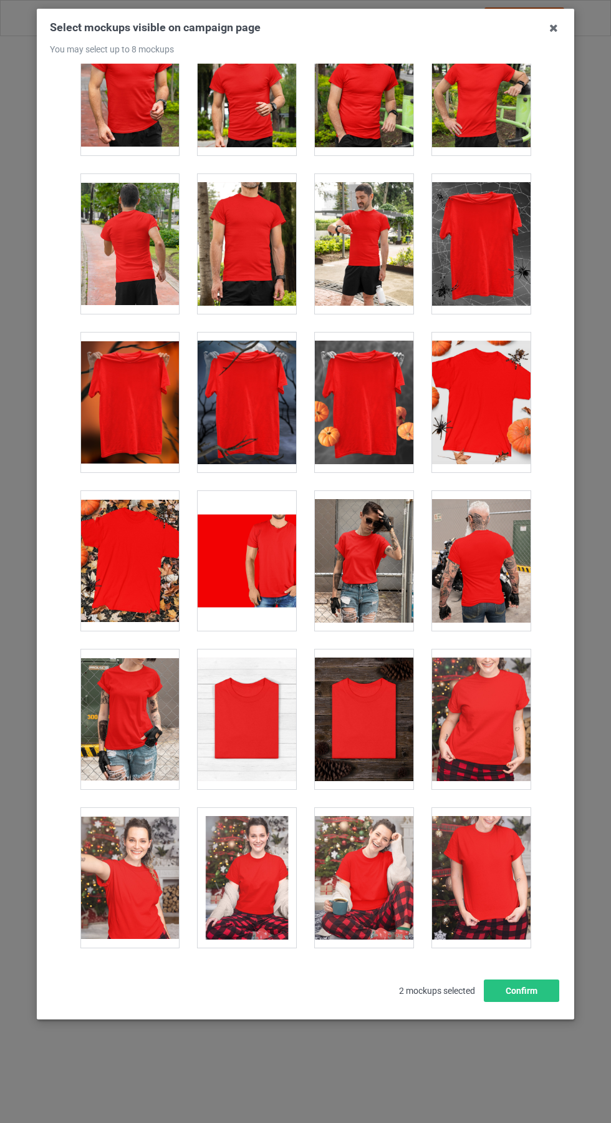
click at [480, 800] on div at bounding box center [481, 877] width 117 height 158
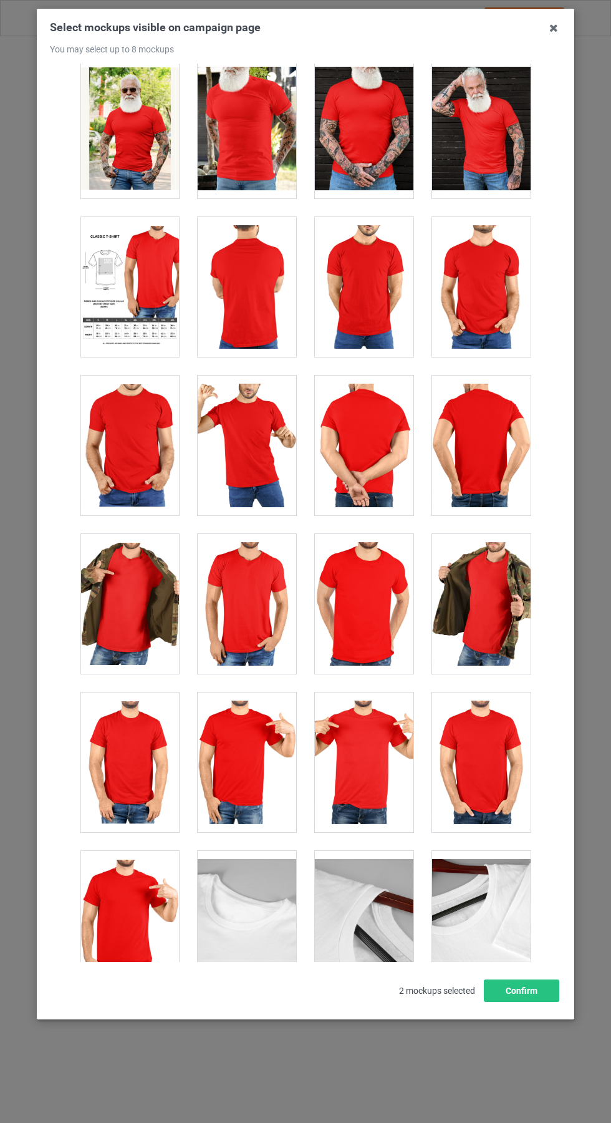
scroll to position [10309, 0]
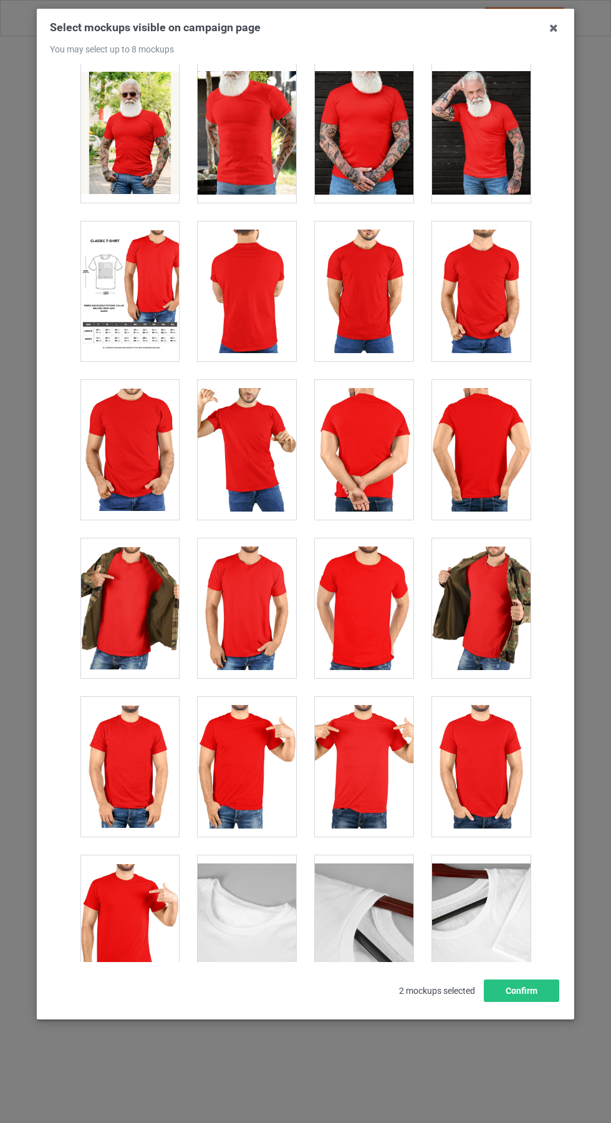
click at [545, 27] on icon at bounding box center [554, 28] width 20 height 20
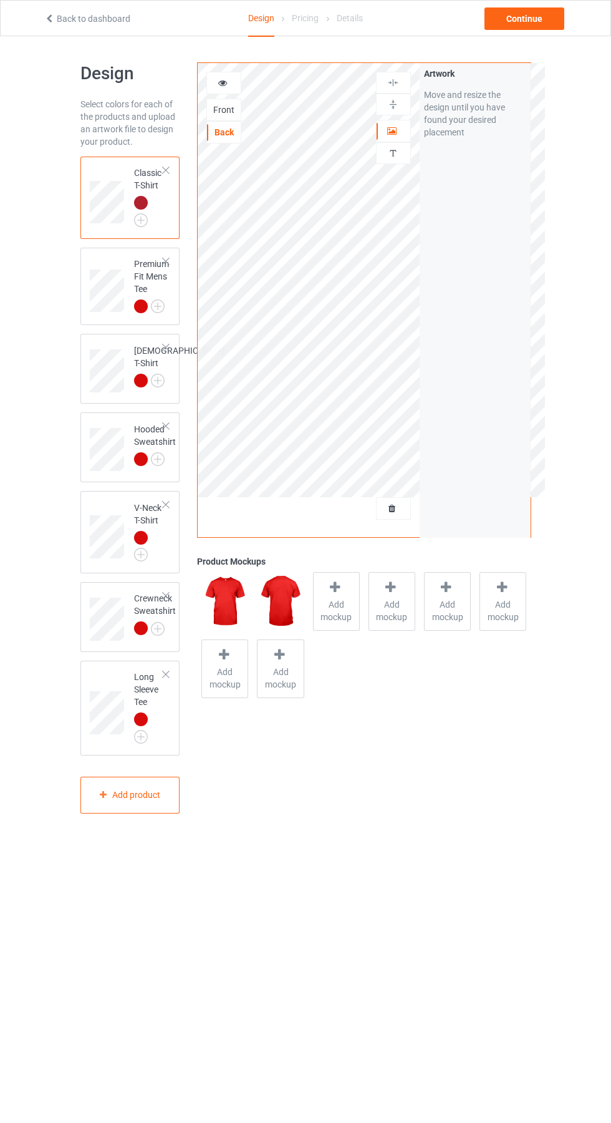
click at [227, 101] on div "Front" at bounding box center [223, 110] width 35 height 22
click at [231, 104] on div "Front" at bounding box center [224, 110] width 34 height 12
click at [541, 27] on div "Continue" at bounding box center [525, 18] width 80 height 22
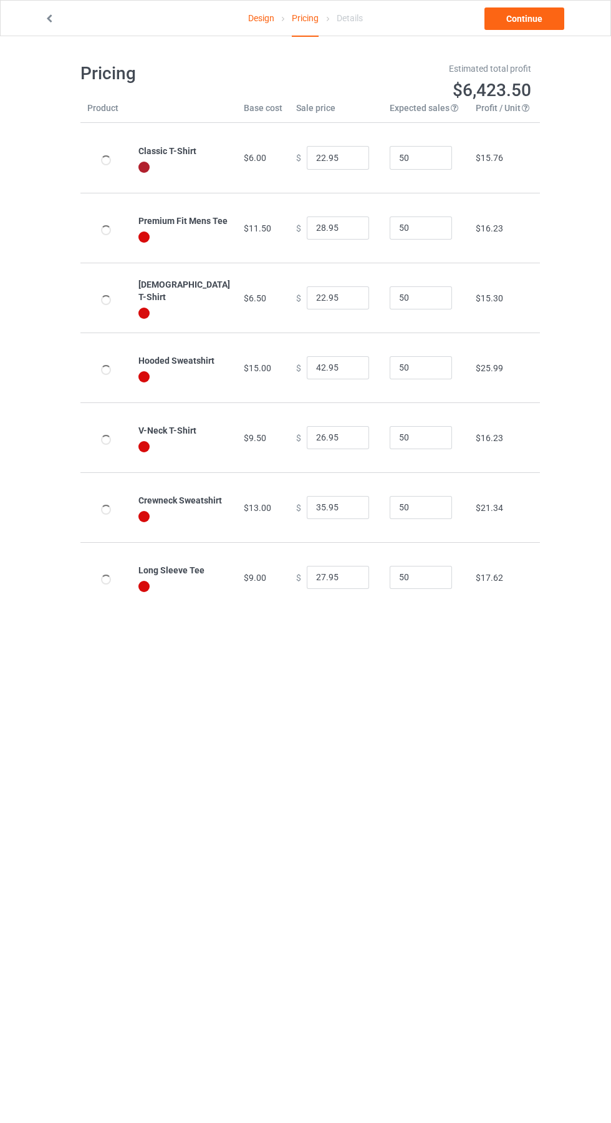
type input "26.95"
type input "32.95"
type input "26.95"
type input "46.95"
type input "30.95"
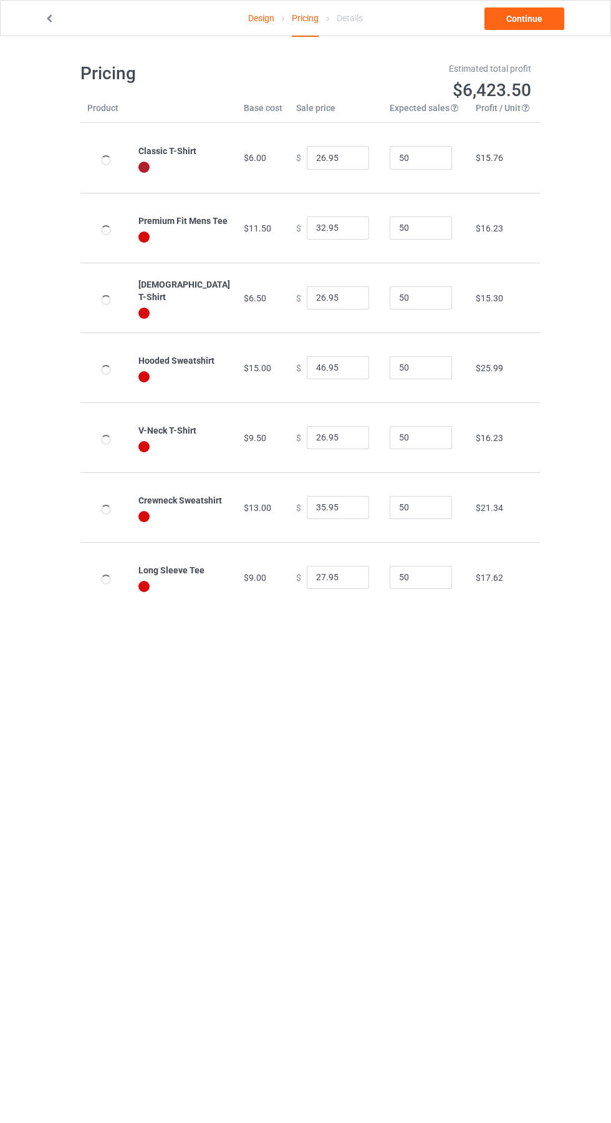
type input "39.95"
type input "31.95"
click at [560, 9] on link "Continue" at bounding box center [525, 18] width 80 height 22
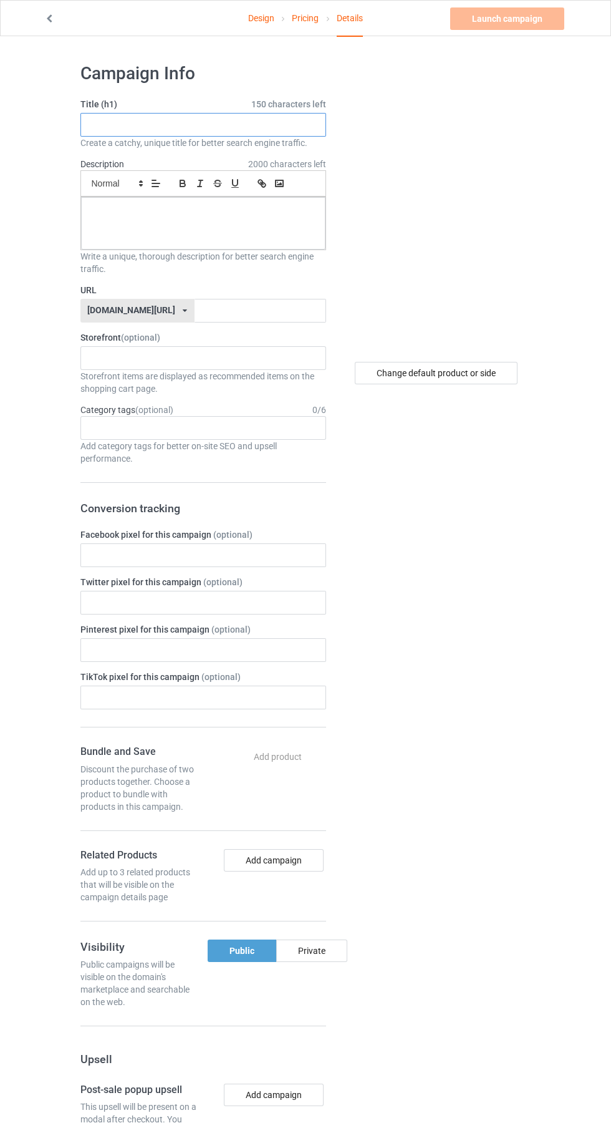
click at [148, 124] on input "text" at bounding box center [203, 125] width 246 height 24
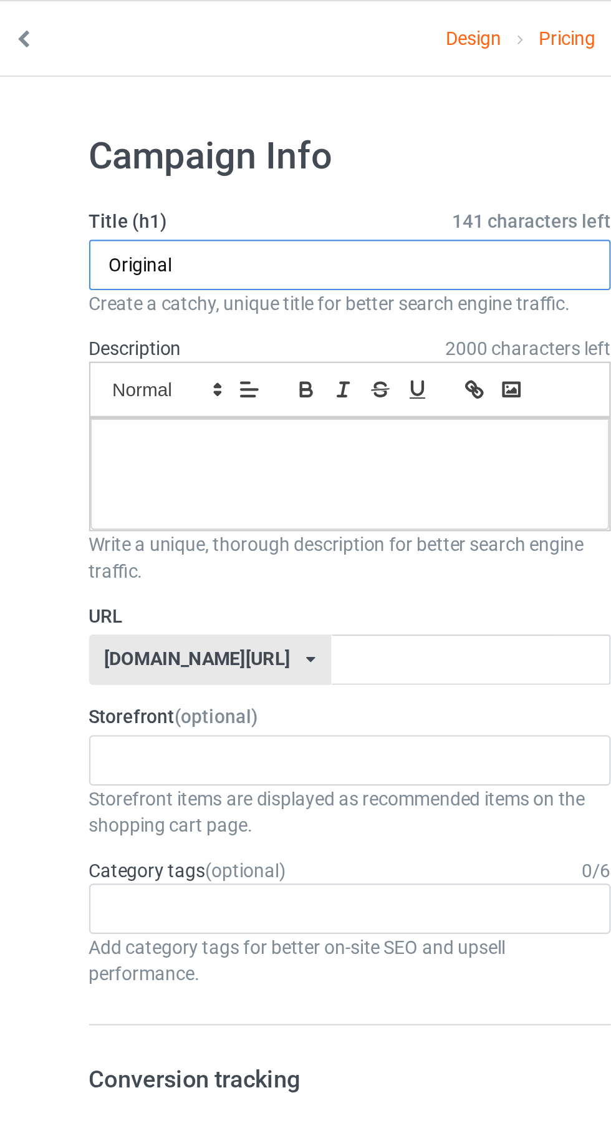
type input "Original"
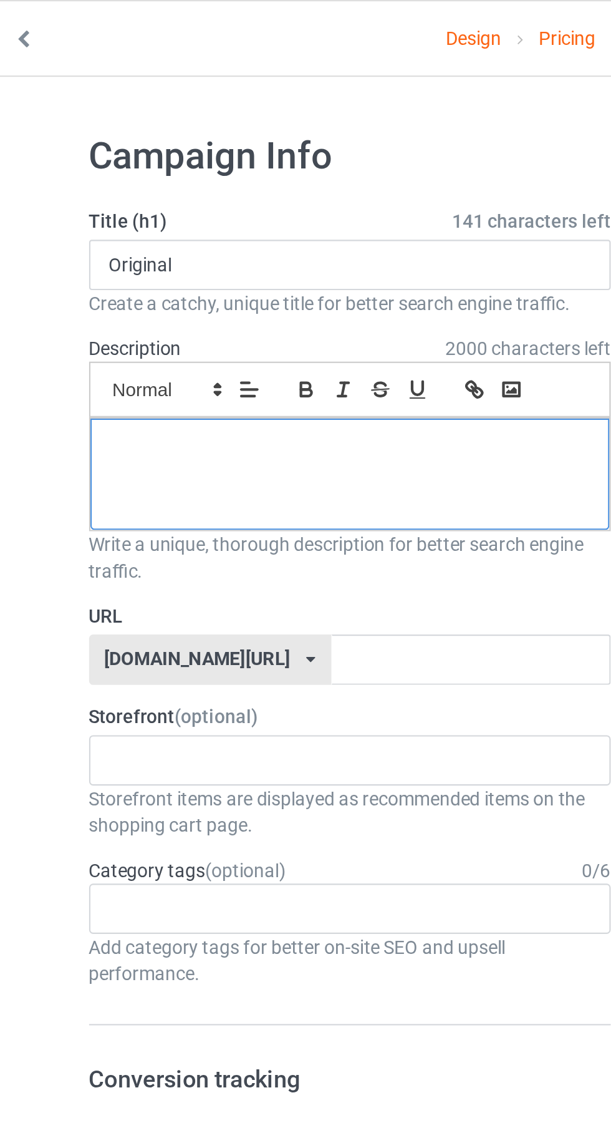
click at [163, 223] on div at bounding box center [203, 223] width 245 height 52
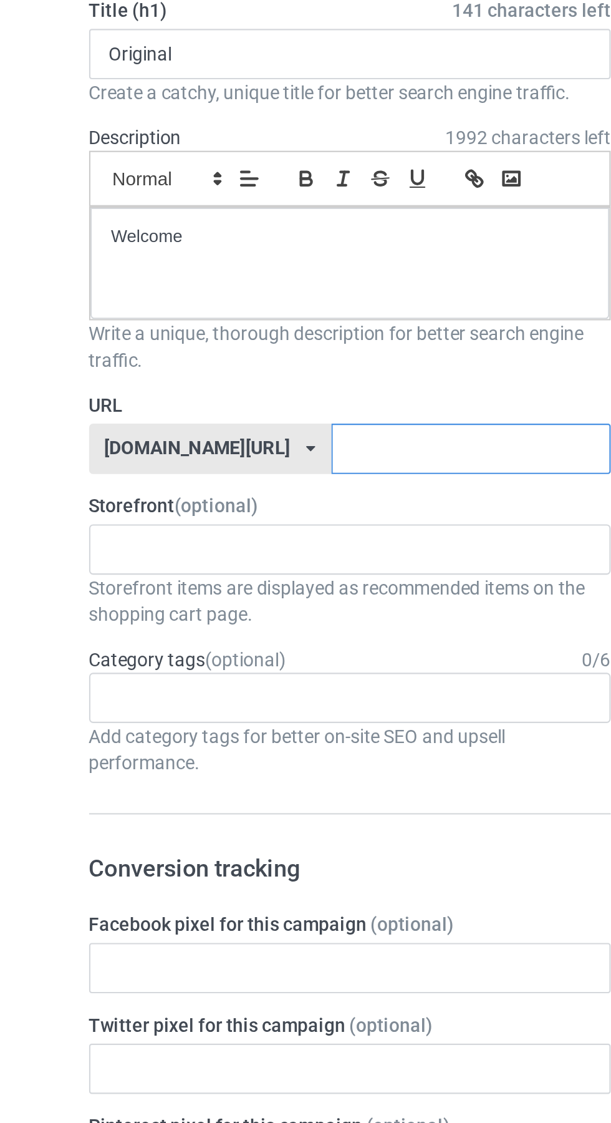
click at [210, 313] on input "text" at bounding box center [261, 311] width 132 height 24
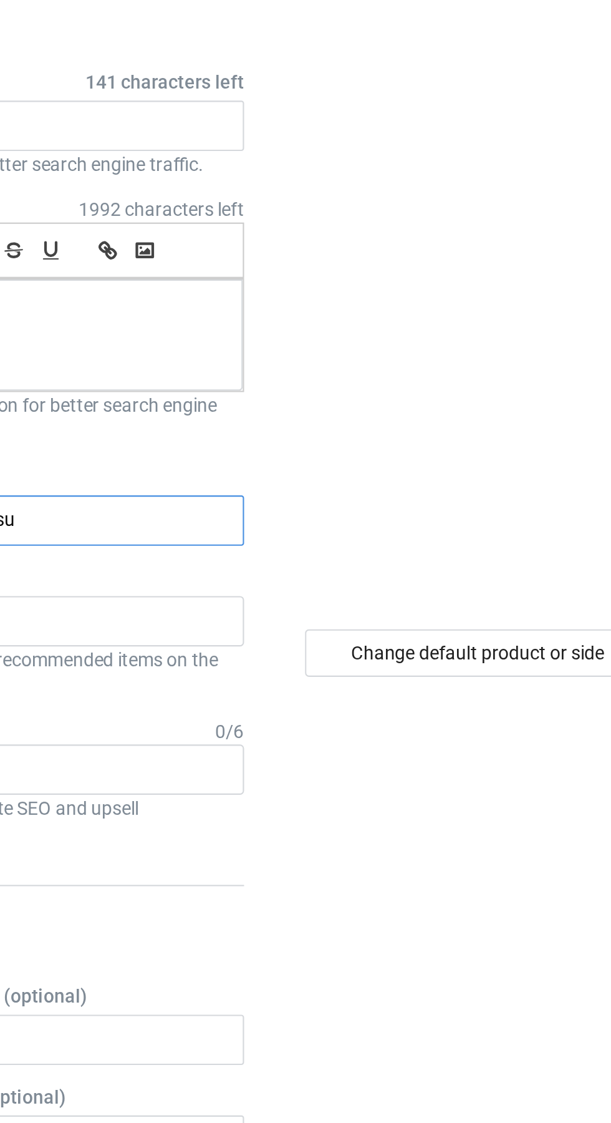
type input "Jsus"
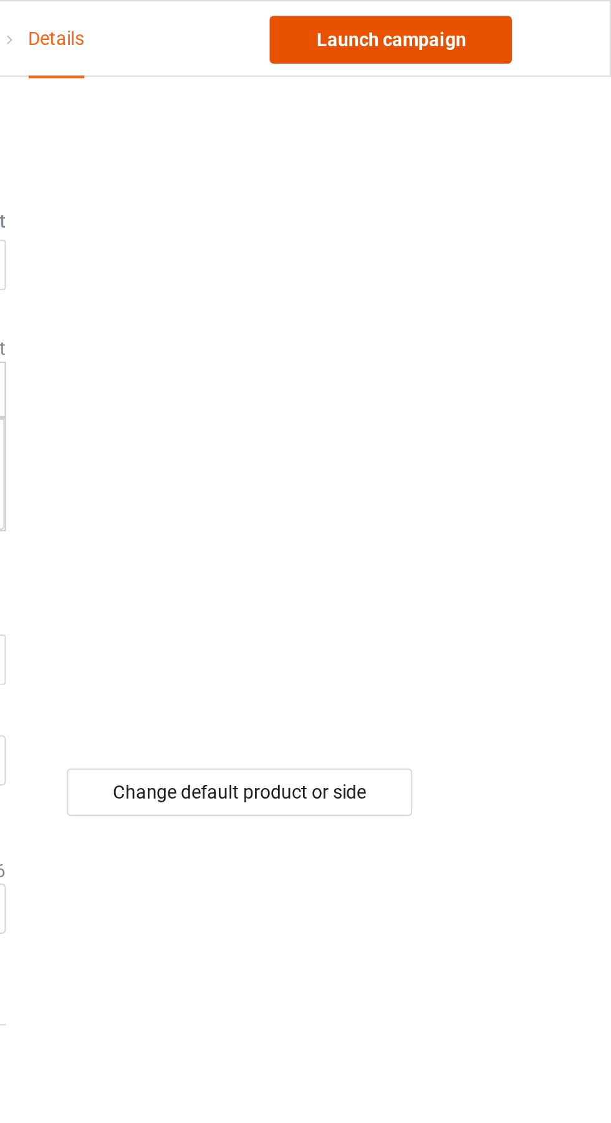
click at [521, 13] on link "Launch campaign" at bounding box center [507, 18] width 114 height 22
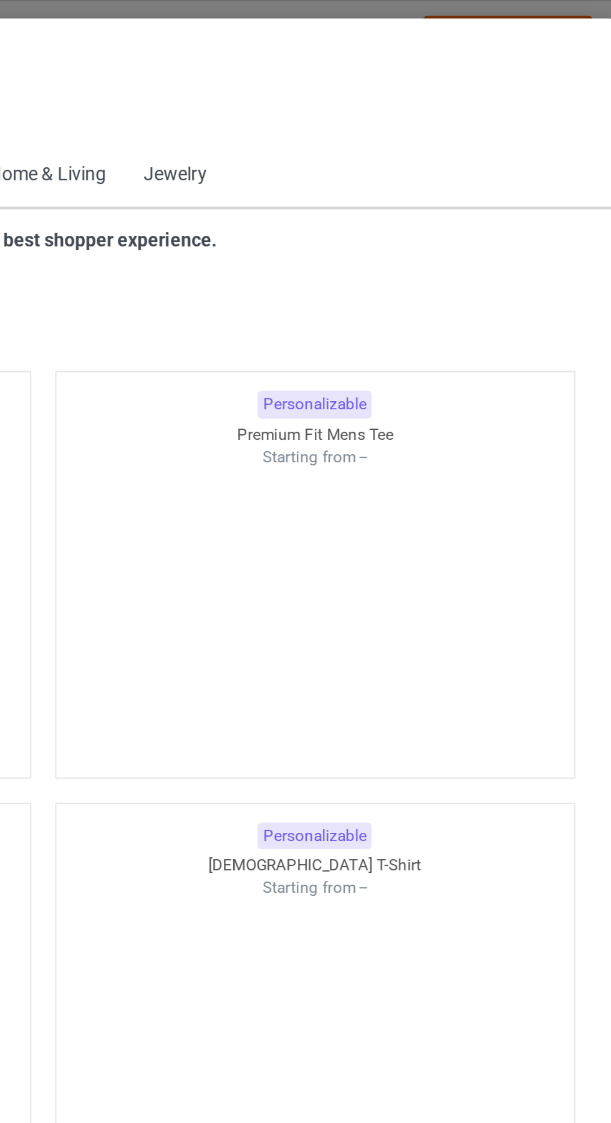
scroll to position [667, 0]
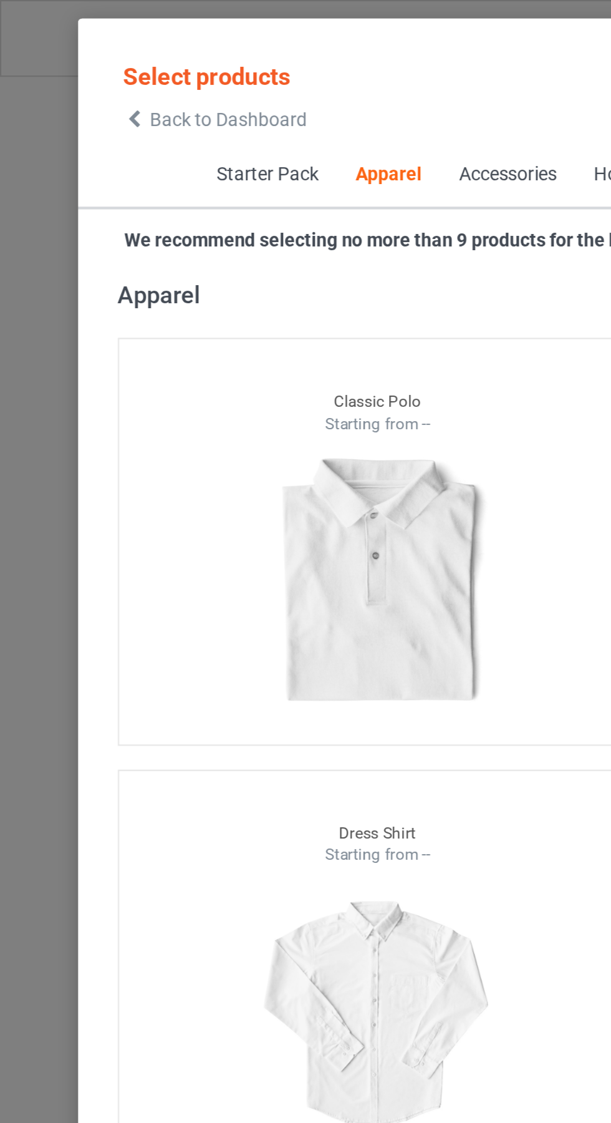
click at [72, 55] on span "Back to Dashboard" at bounding box center [107, 56] width 74 height 10
